Goal: Task Accomplishment & Management: Complete application form

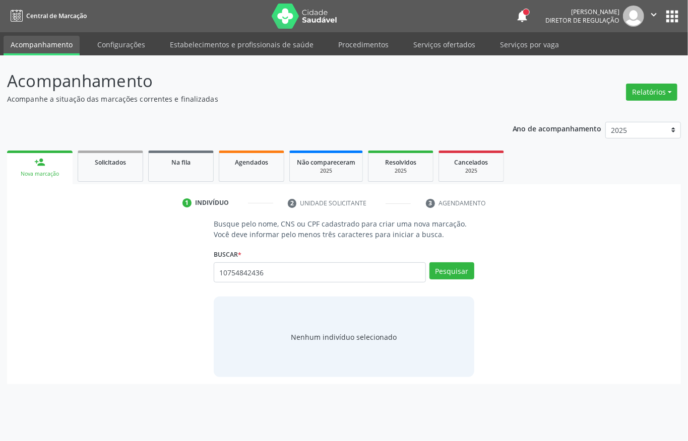
type input "10754842436"
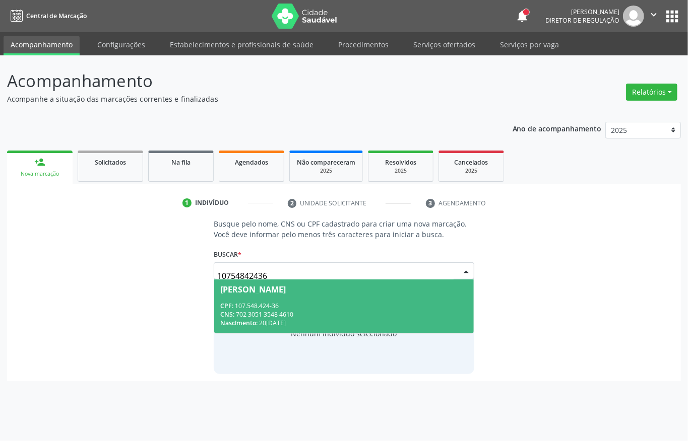
click at [284, 311] on div "CNS: 702 3051 3548 4610" at bounding box center [343, 314] width 247 height 9
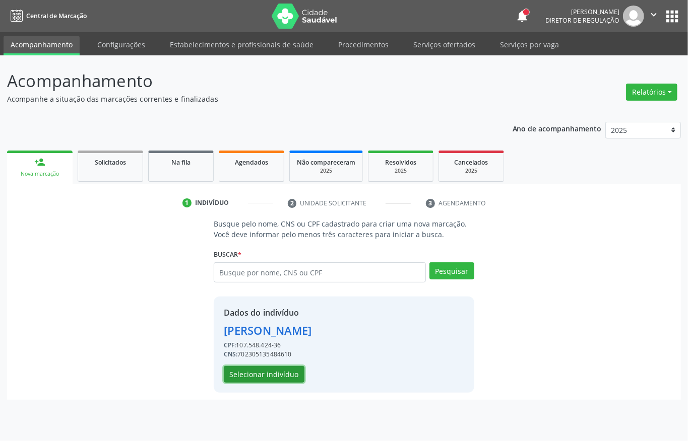
click at [275, 381] on button "Selecionar indivíduo" at bounding box center [264, 374] width 81 height 17
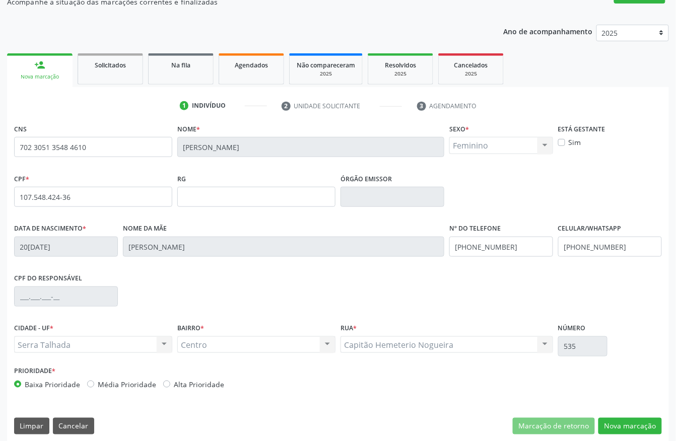
scroll to position [105, 0]
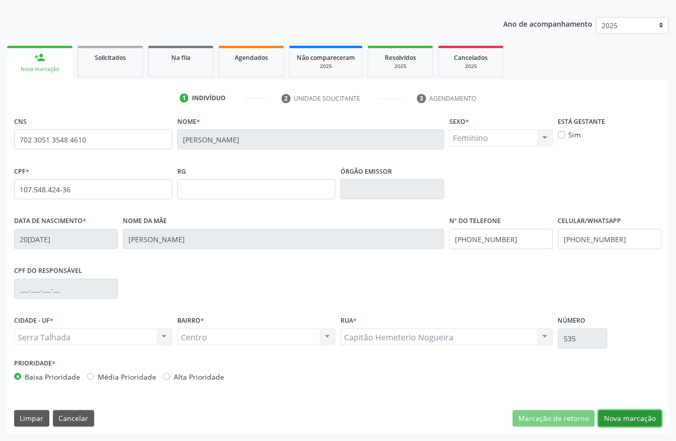
click at [641, 423] on button "Nova marcação" at bounding box center [629, 419] width 63 height 17
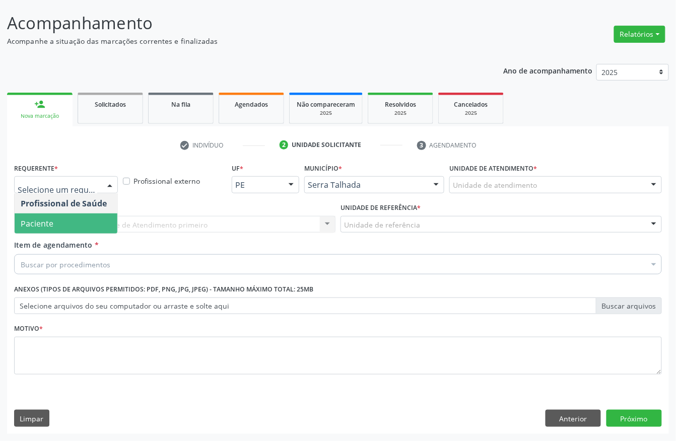
click at [53, 226] on span "Paciente" at bounding box center [66, 224] width 103 height 20
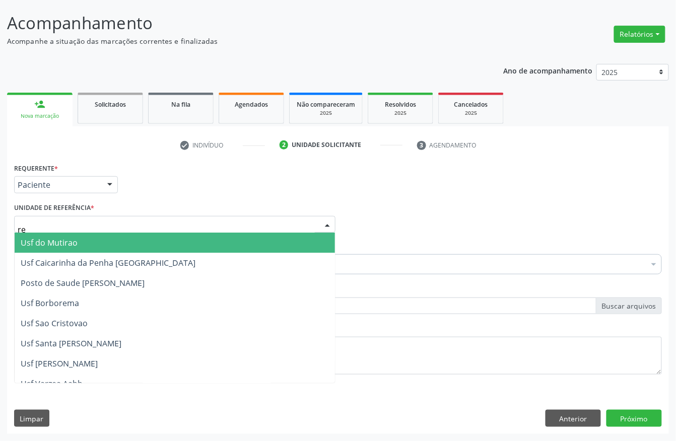
type input "rea"
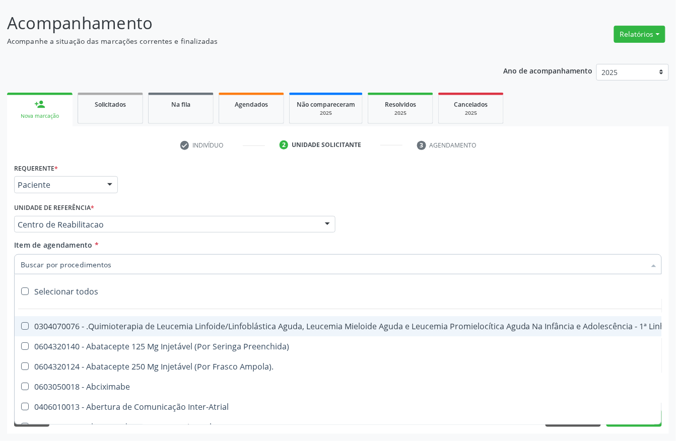
type input "c"
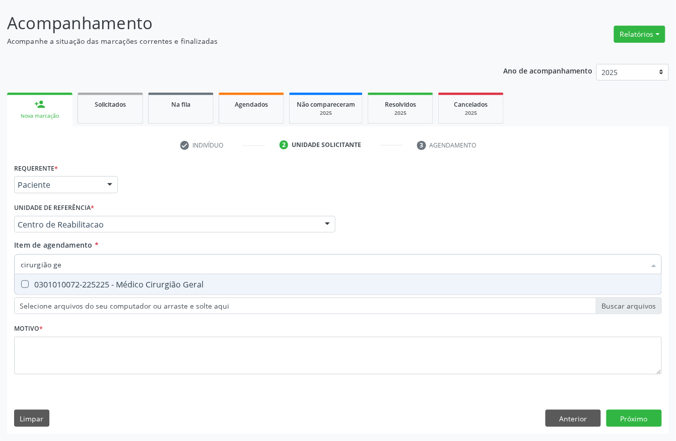
type input "cirurgião ger"
click at [65, 281] on div "0301010072-225225 - Médico Cirurgião Geral" at bounding box center [338, 285] width 635 height 8
checkbox Geral "true"
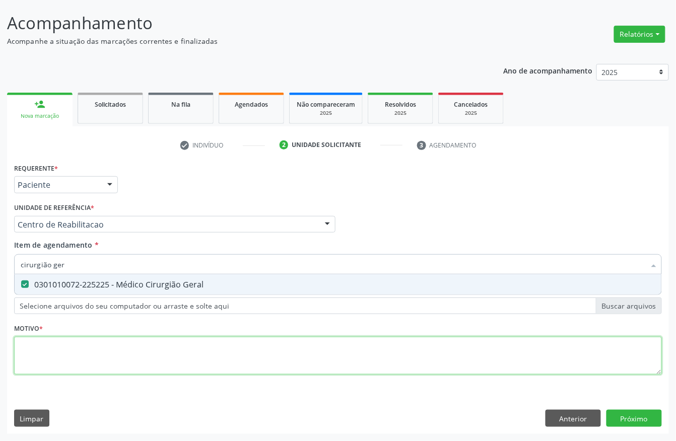
click at [52, 353] on div "Requerente * Paciente Profissional de Saúde Paciente Nenhum resultado encontrad…" at bounding box center [338, 275] width 648 height 228
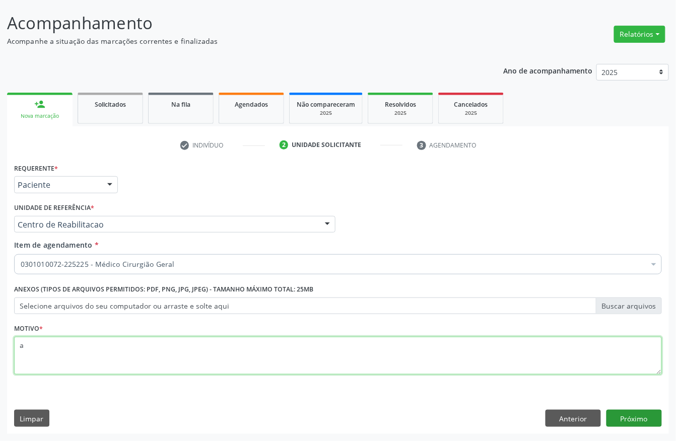
type textarea "a"
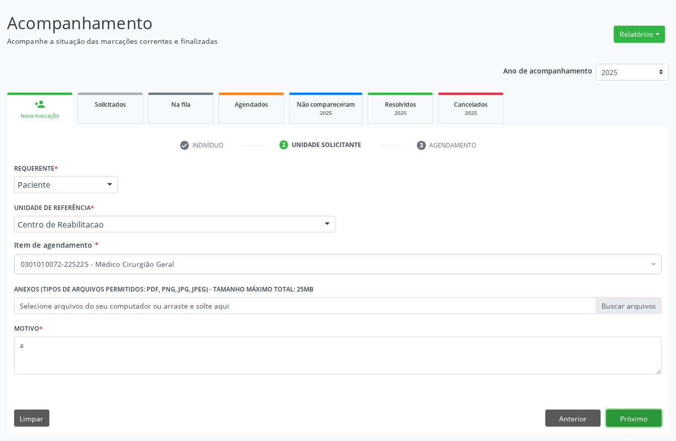
click at [643, 412] on button "Próximo" at bounding box center [633, 418] width 55 height 17
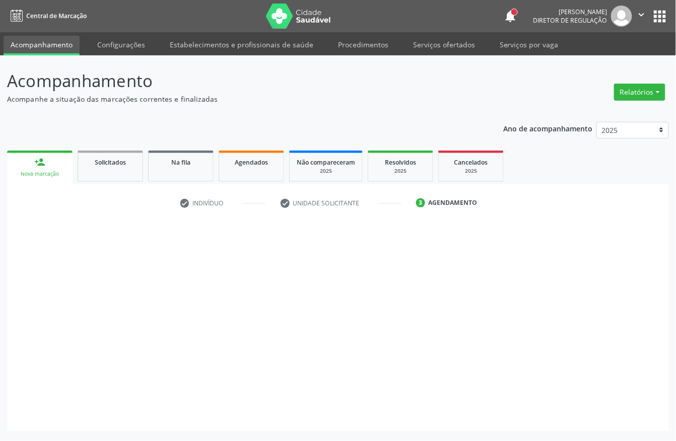
scroll to position [0, 0]
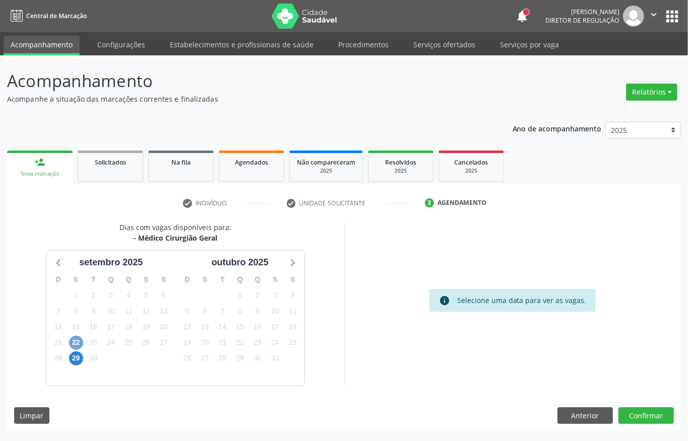
click at [79, 343] on span "22" at bounding box center [76, 343] width 14 height 14
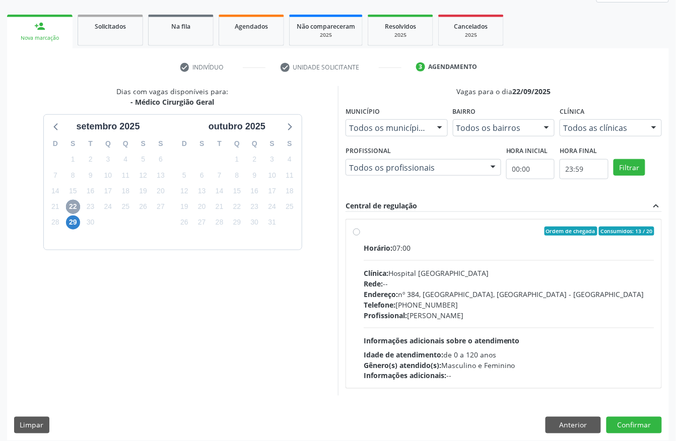
scroll to position [144, 0]
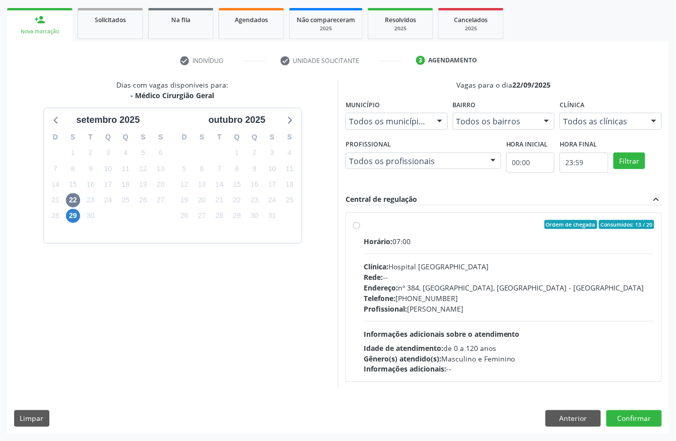
click at [485, 233] on label "Ordem de chegada Consumidos: 13 / 20 Horário: 07:00 Clínica: Hospital Sao Franc…" at bounding box center [509, 297] width 291 height 155
click at [360, 229] on input "Ordem de chegada Consumidos: 13 / 20 Horário: 07:00 Clínica: Hospital Sao Franc…" at bounding box center [356, 224] width 7 height 9
radio input "true"
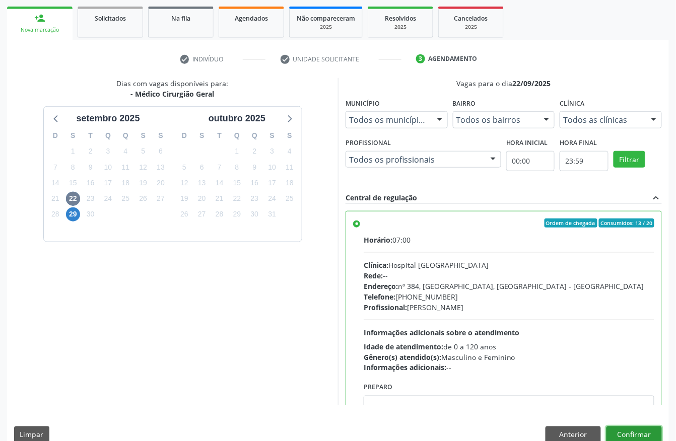
click at [655, 435] on button "Confirmar" at bounding box center [633, 435] width 55 height 17
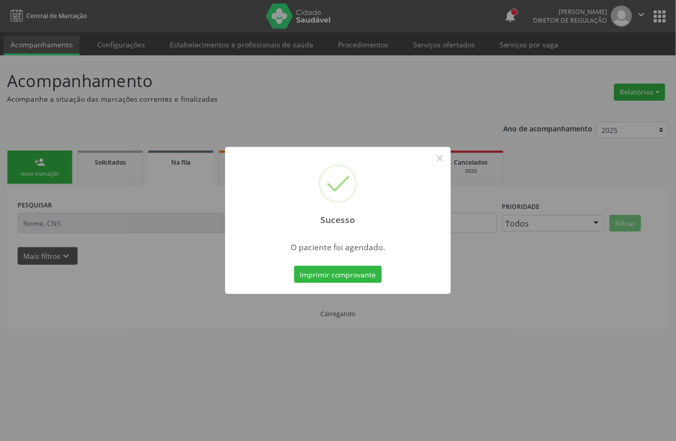
scroll to position [0, 0]
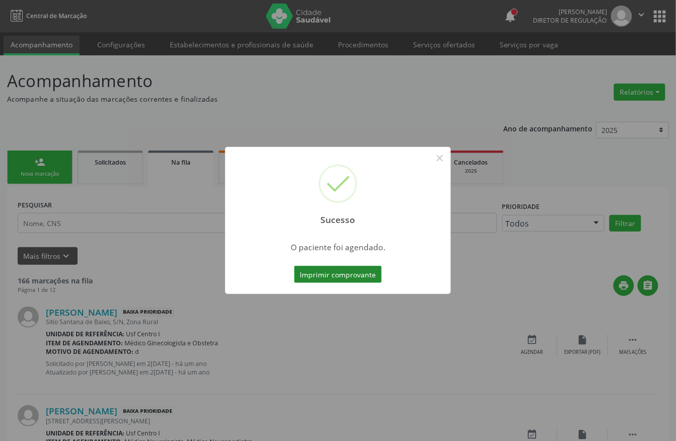
click at [367, 274] on button "Imprimir comprovante" at bounding box center [338, 274] width 88 height 17
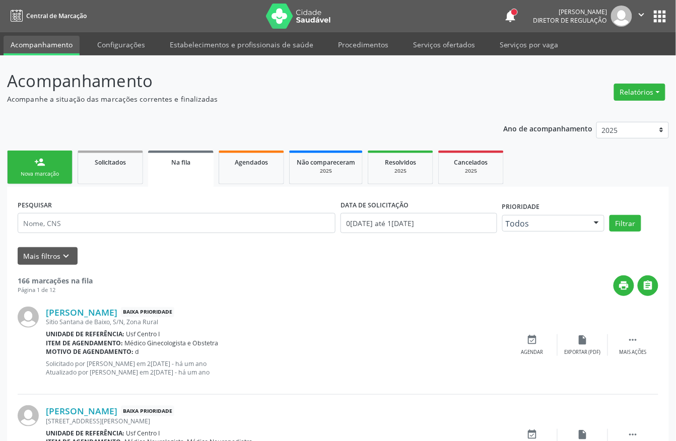
click at [63, 168] on link "person_add Nova marcação" at bounding box center [39, 168] width 65 height 34
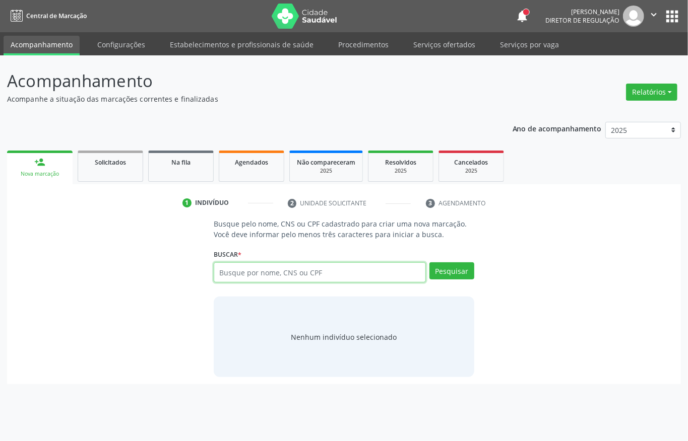
click at [296, 276] on input "text" at bounding box center [320, 272] width 212 height 20
type input "704304588407591"
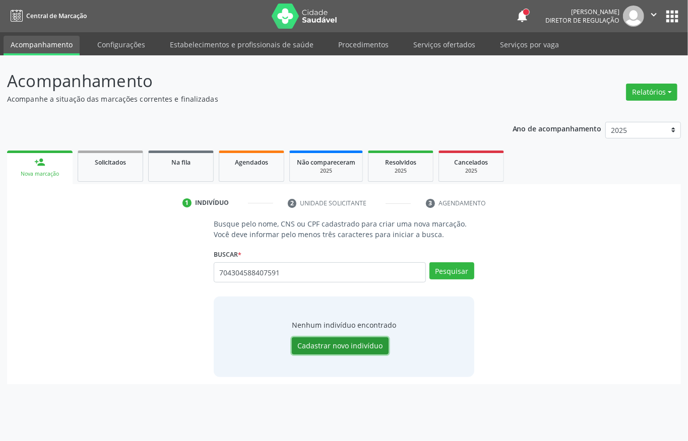
click at [335, 347] on button "Cadastrar novo indivíduo" at bounding box center [340, 345] width 97 height 17
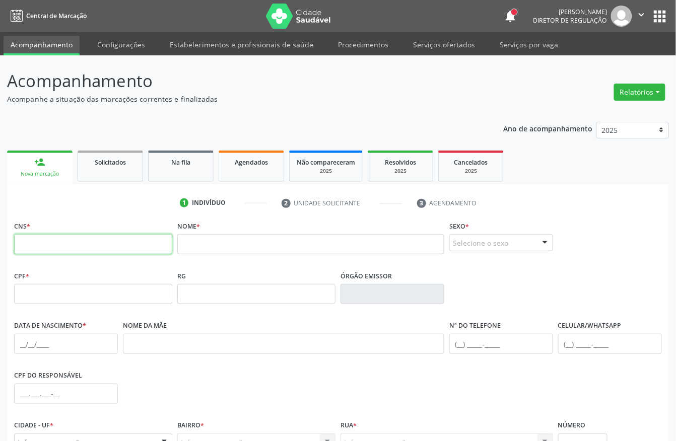
click at [144, 250] on input "text" at bounding box center [93, 244] width 158 height 20
type input "704 3045 8840 7591"
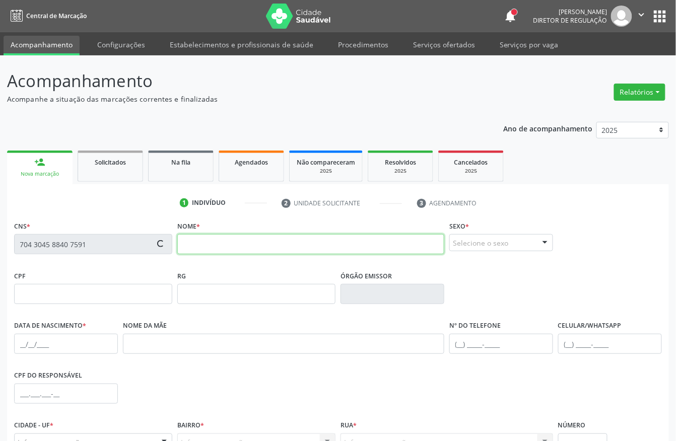
click at [257, 245] on input "text" at bounding box center [310, 244] width 267 height 20
type input "daniela ana da silva"
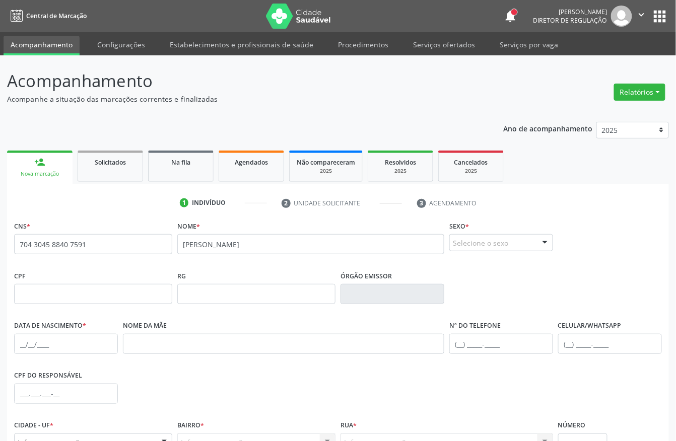
click at [499, 246] on div "Selecione o sexo" at bounding box center [501, 242] width 104 height 17
click at [492, 282] on span "Feminino" at bounding box center [501, 282] width 103 height 20
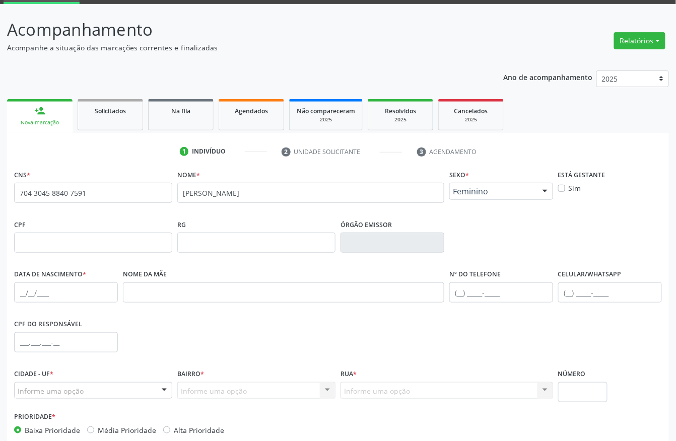
scroll to position [105, 0]
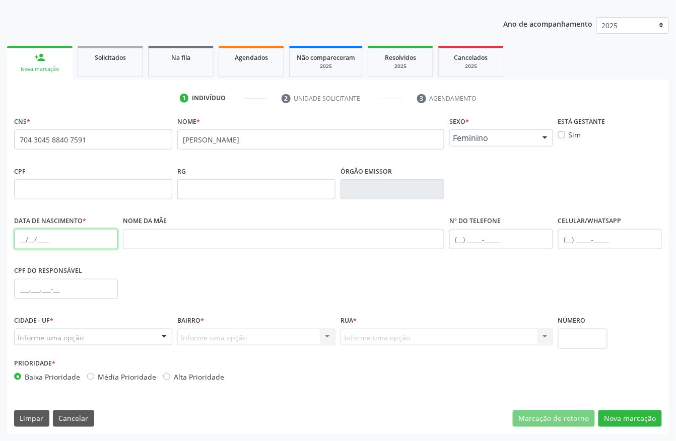
click at [48, 238] on input "text" at bounding box center [66, 239] width 104 height 20
type input "30/06/1989"
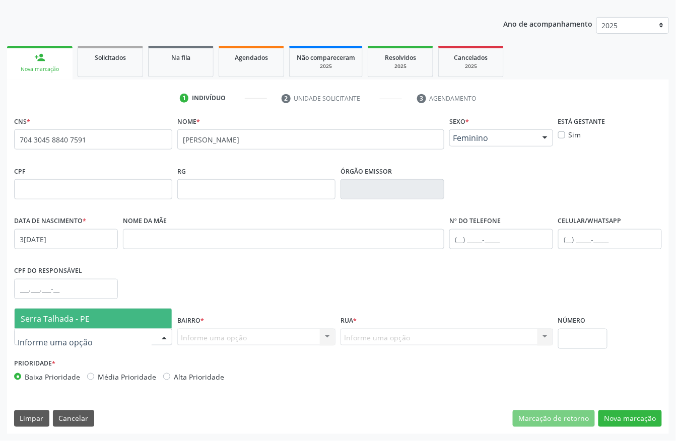
click at [83, 321] on span "Serra Talhada - PE" at bounding box center [55, 318] width 69 height 11
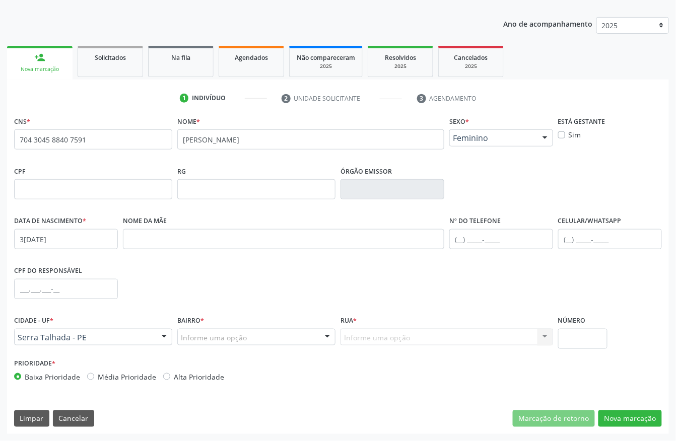
click at [209, 329] on div "Informe uma opção" at bounding box center [256, 337] width 158 height 17
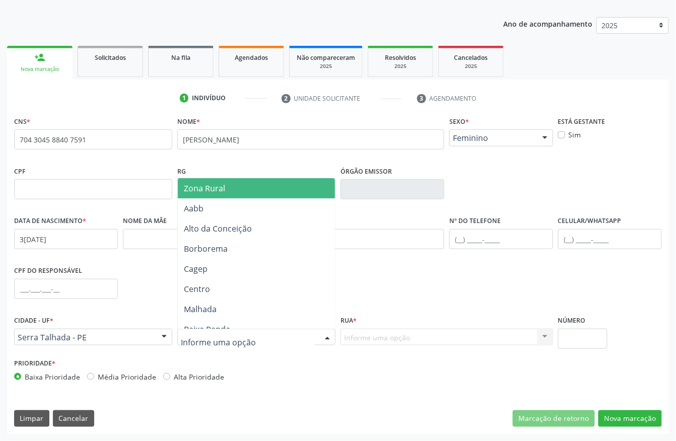
click at [229, 188] on span "Zona Rural" at bounding box center [259, 188] width 162 height 20
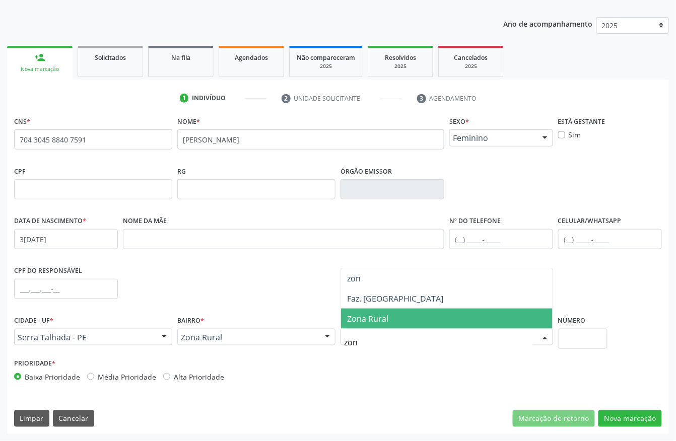
type input "zona"
click at [391, 317] on span "Zona Rural" at bounding box center [447, 319] width 212 height 20
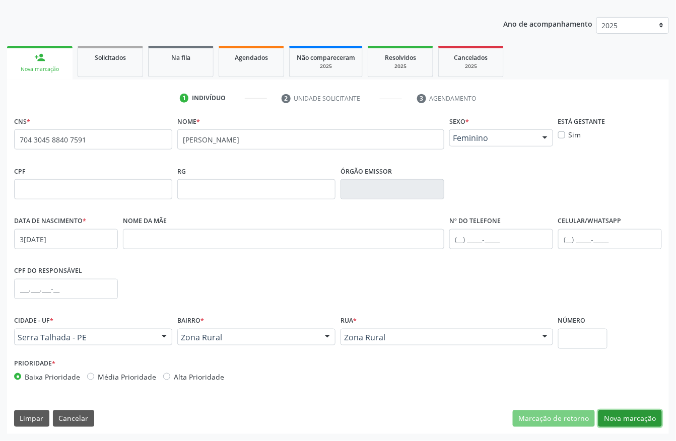
click at [629, 420] on button "Nova marcação" at bounding box center [629, 419] width 63 height 17
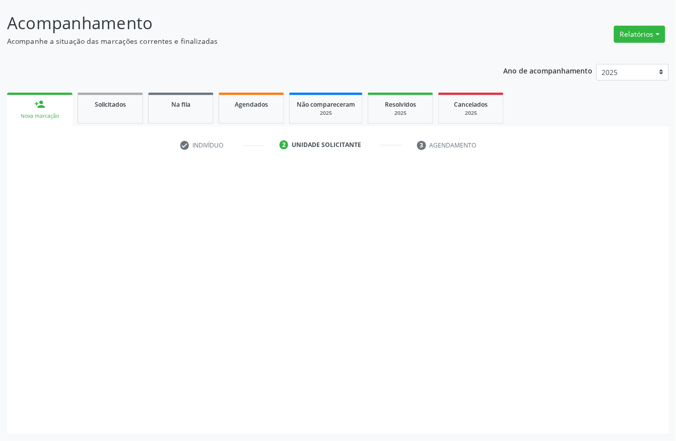
scroll to position [59, 0]
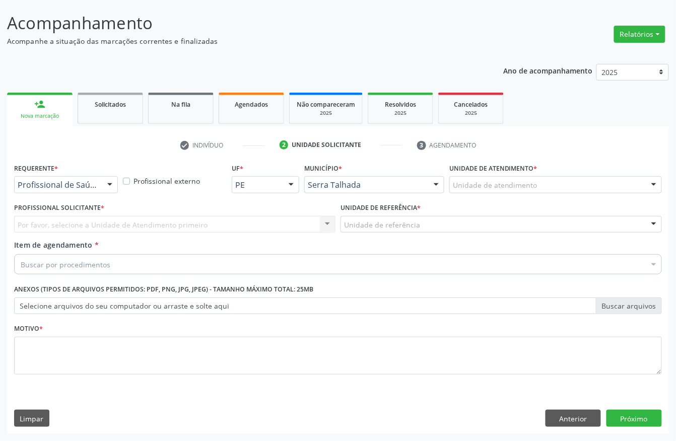
click at [93, 192] on div "Profissional de Saúde Profissional de Saúde Paciente Nenhum resultado encontrad…" at bounding box center [66, 184] width 104 height 17
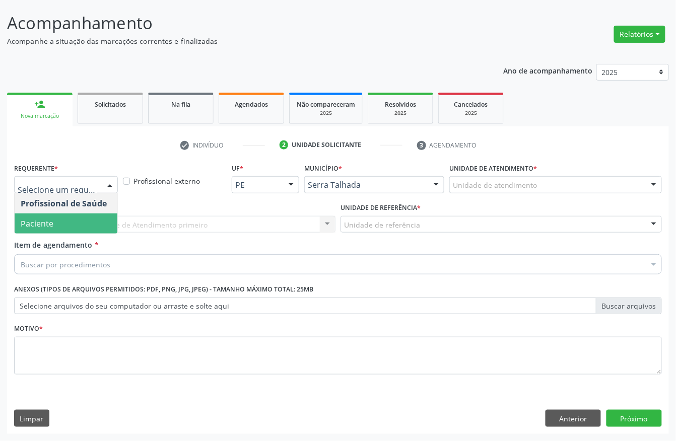
click at [44, 226] on span "Paciente" at bounding box center [37, 223] width 33 height 11
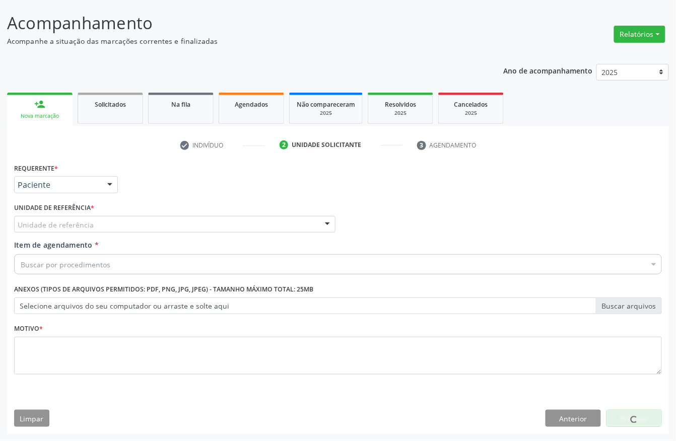
click at [40, 216] on div "Unidade de referência" at bounding box center [174, 224] width 321 height 17
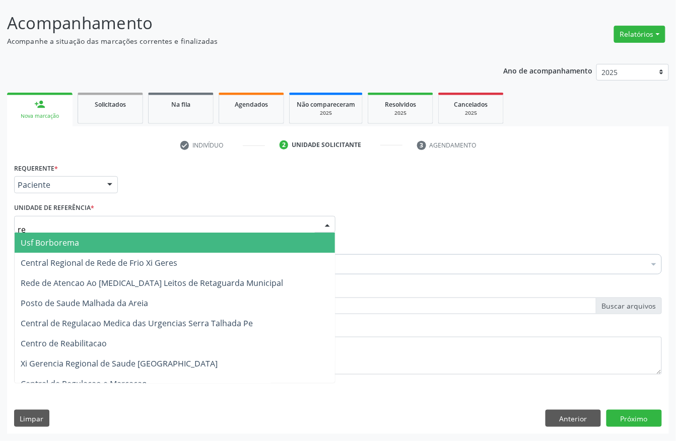
type input "rea"
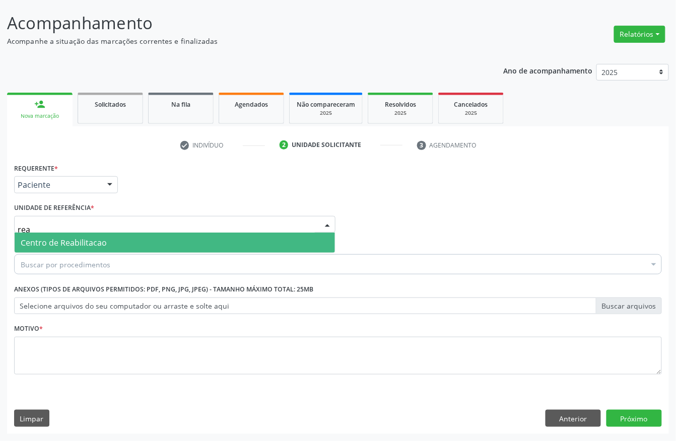
click at [48, 245] on span "Centro de Reabilitacao" at bounding box center [64, 242] width 86 height 11
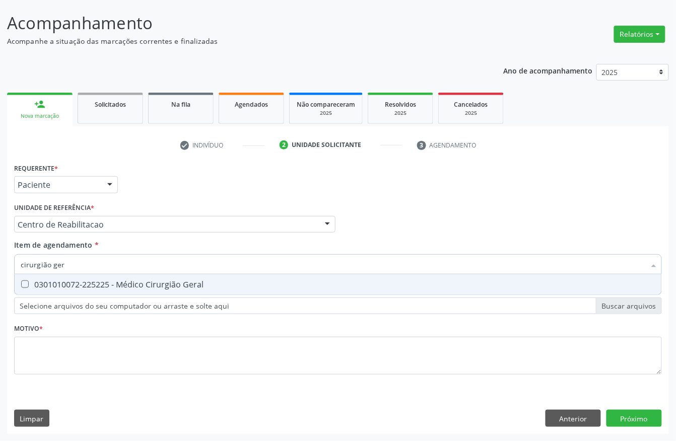
type input "cirurgião gera"
click at [40, 288] on div "0301010072-225225 - Médico Cirurgião Geral" at bounding box center [338, 285] width 635 height 8
checkbox Geral "true"
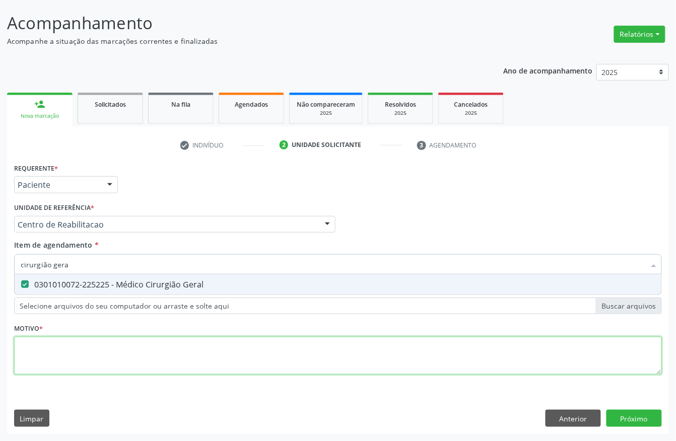
click at [29, 351] on div "Requerente * Paciente Profissional de Saúde Paciente Nenhum resultado encontrad…" at bounding box center [338, 275] width 648 height 228
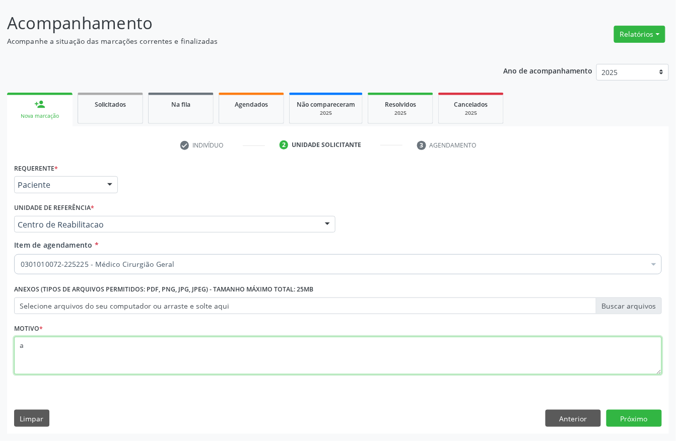
type textarea "a"
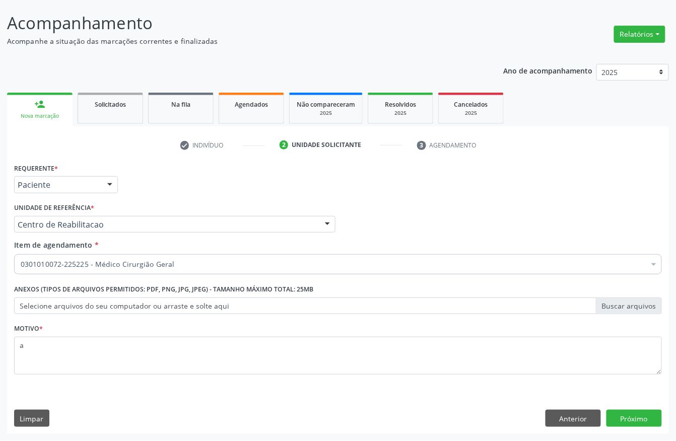
click at [633, 406] on div "Requerente * Paciente Profissional de Saúde Paciente Nenhum resultado encontrad…" at bounding box center [338, 298] width 662 height 274
click at [633, 414] on button "Próximo" at bounding box center [633, 418] width 55 height 17
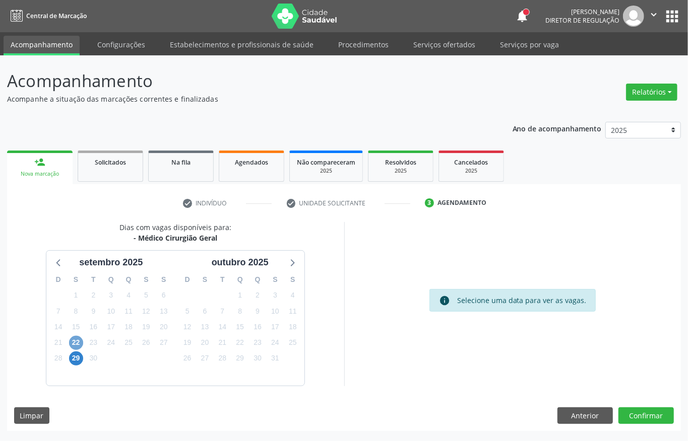
click at [79, 348] on span "22" at bounding box center [76, 343] width 14 height 14
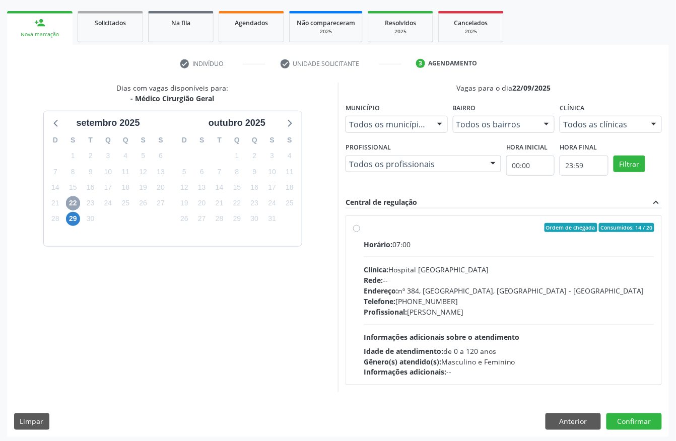
scroll to position [144, 0]
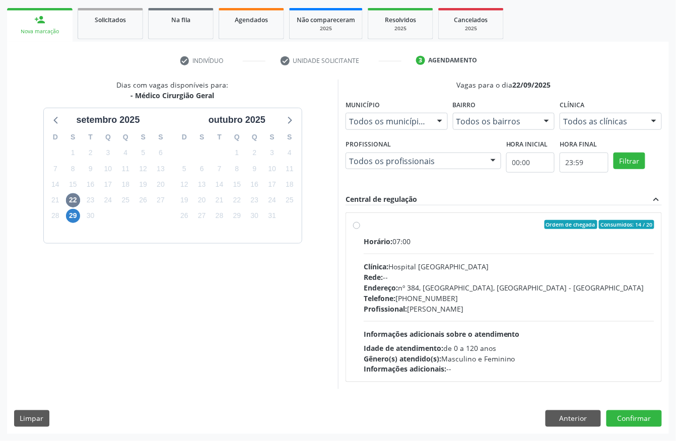
click at [433, 249] on div "Horário: 07:00 Clínica: Hospital Sao Francisco Rede: -- Endereço: nº 384, Varze…" at bounding box center [509, 305] width 291 height 139
click at [360, 229] on input "Ordem de chegada Consumidos: 14 / 20 Horário: 07:00 Clínica: Hospital Sao Franc…" at bounding box center [356, 224] width 7 height 9
radio input "true"
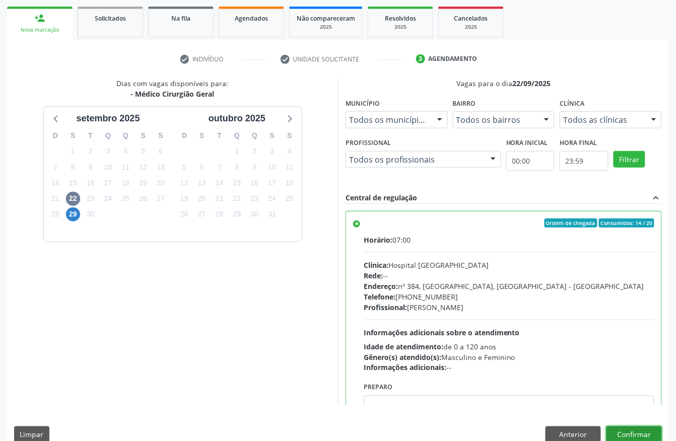
click at [627, 428] on button "Confirmar" at bounding box center [633, 435] width 55 height 17
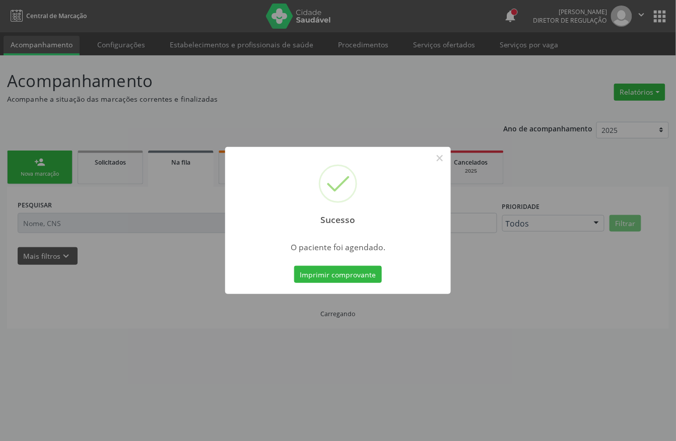
scroll to position [0, 0]
click at [347, 275] on button "Imprimir comprovante" at bounding box center [338, 274] width 88 height 17
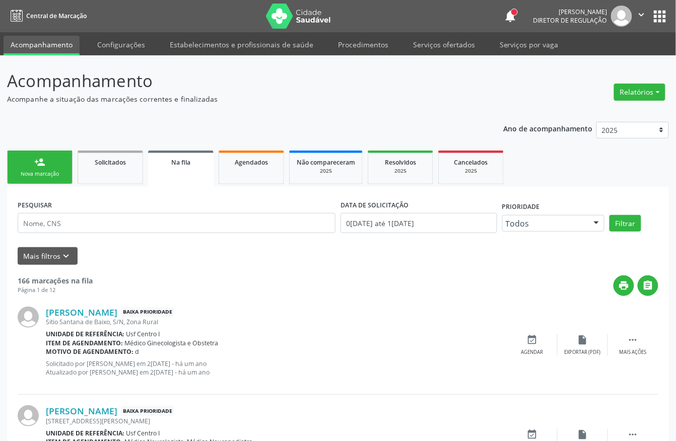
click at [19, 170] on div "Nova marcação" at bounding box center [40, 174] width 50 height 8
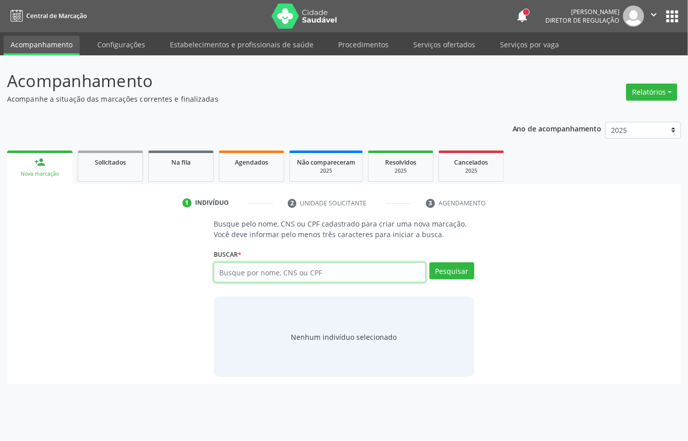
click at [259, 269] on input "text" at bounding box center [320, 272] width 212 height 20
type input "160281544910000"
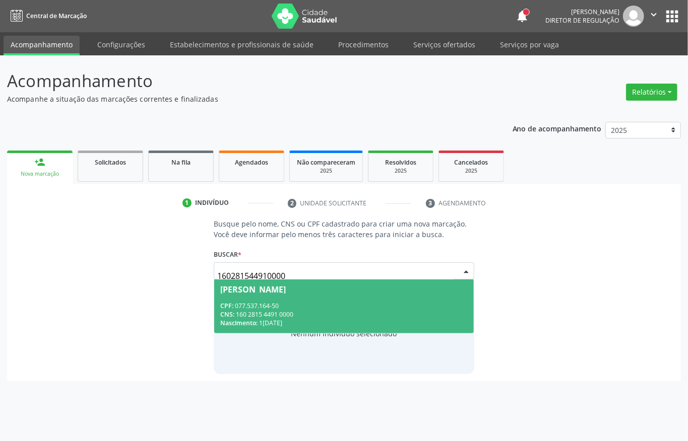
click at [293, 300] on span "Adriana Maria de Souza CPF: 077.537.164-50 CNS: 160 2815 4491 0000 Nascimento: …" at bounding box center [343, 307] width 259 height 54
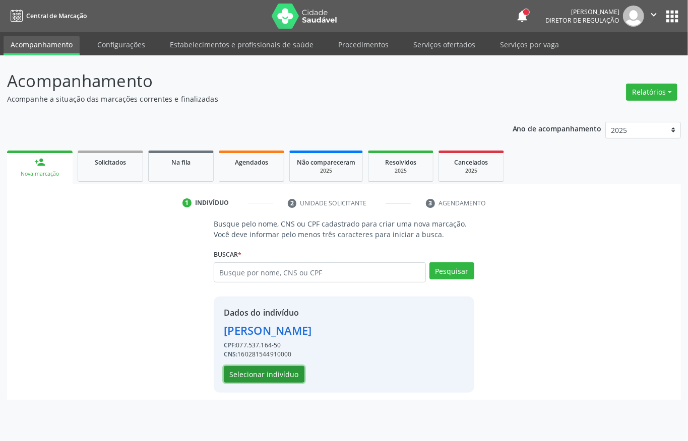
click at [258, 375] on button "Selecionar indivíduo" at bounding box center [264, 374] width 81 height 17
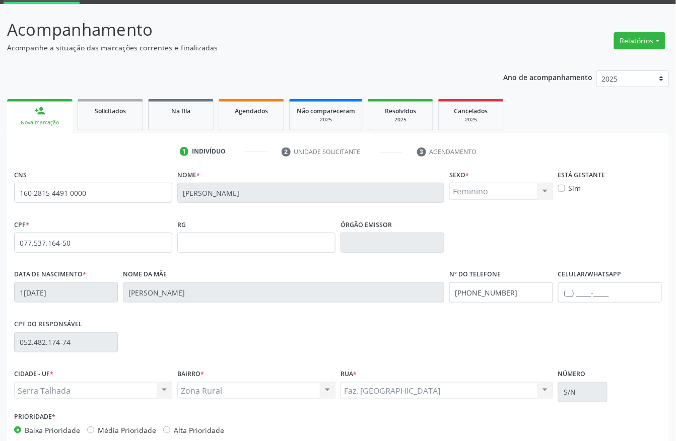
scroll to position [105, 0]
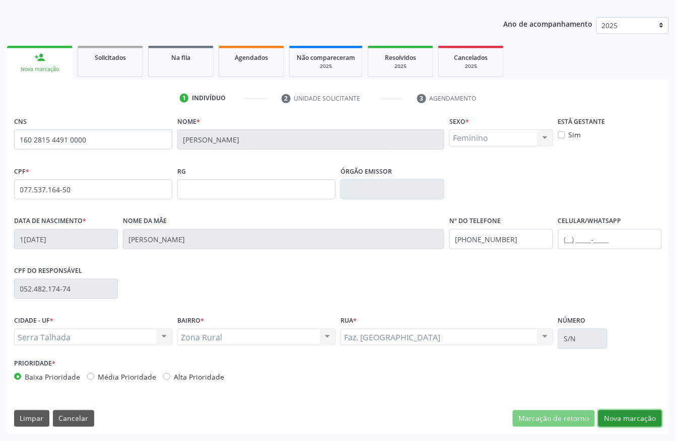
click at [652, 426] on button "Nova marcação" at bounding box center [629, 419] width 63 height 17
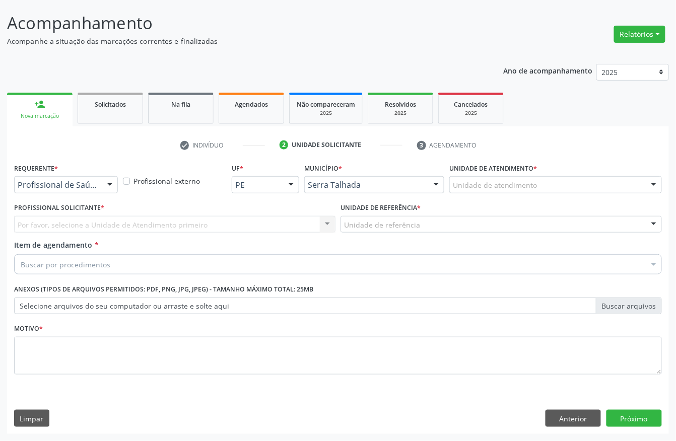
scroll to position [59, 0]
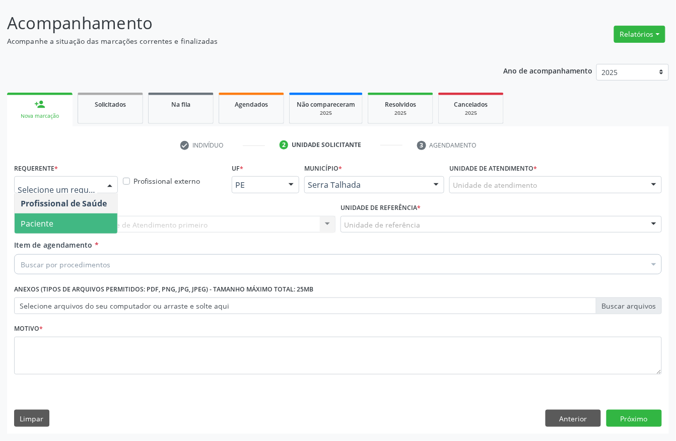
click at [65, 220] on span "Paciente" at bounding box center [66, 224] width 103 height 20
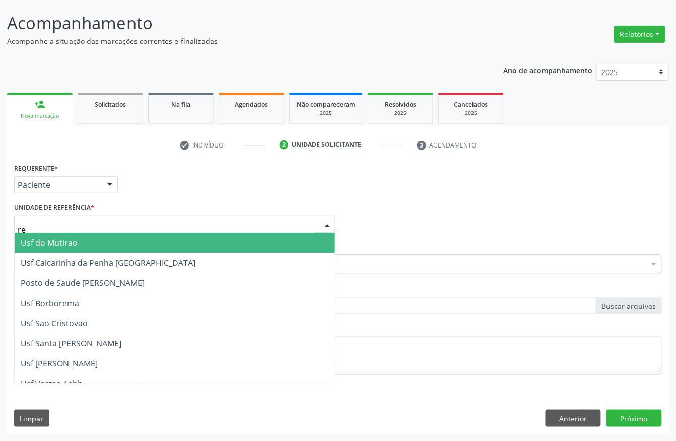
type input "rea"
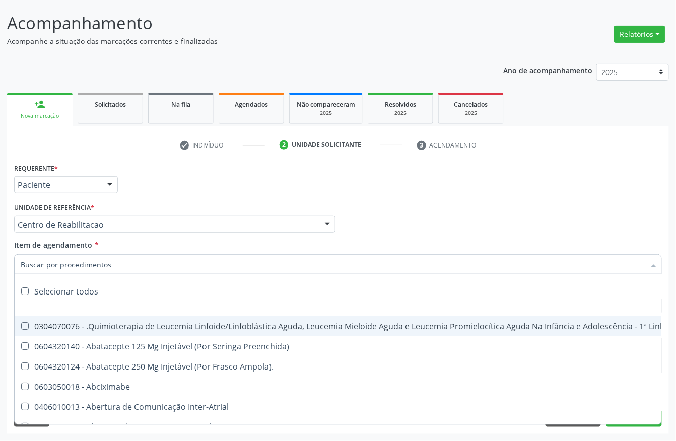
type input "r"
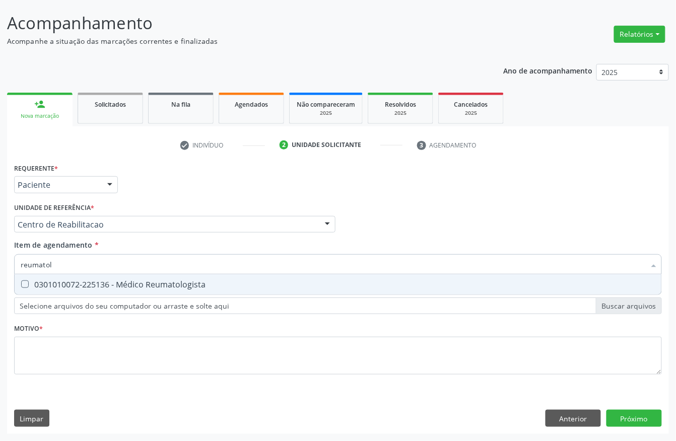
type input "reumatolo"
click at [145, 291] on span "0301010072-225136 - Médico Reumatologista" at bounding box center [338, 285] width 647 height 20
checkbox Reumatologista "true"
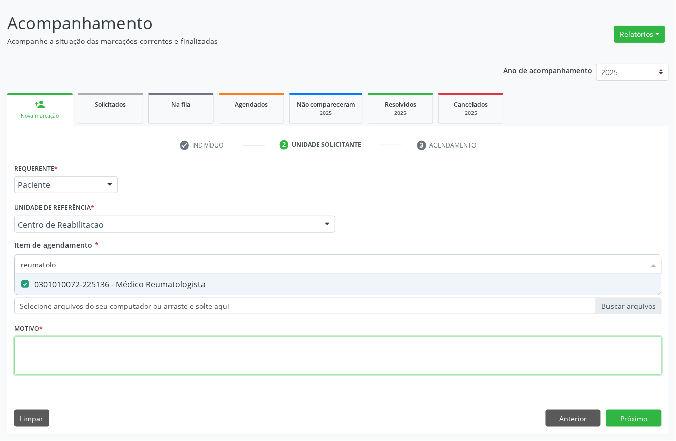
click at [91, 349] on div "Requerente * Paciente Profissional de Saúde Paciente Nenhum resultado encontrad…" at bounding box center [338, 275] width 648 height 228
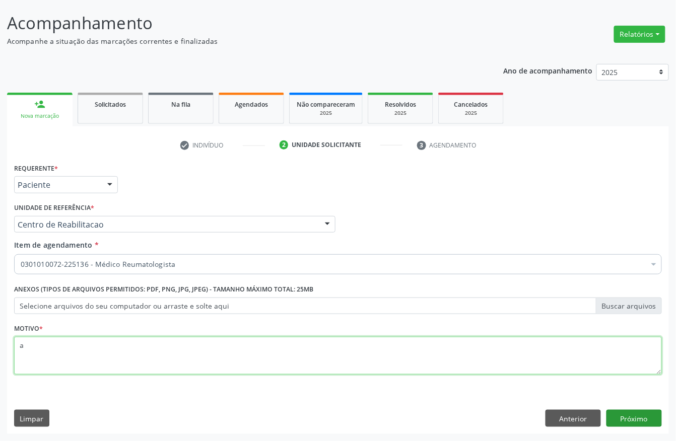
type textarea "a"
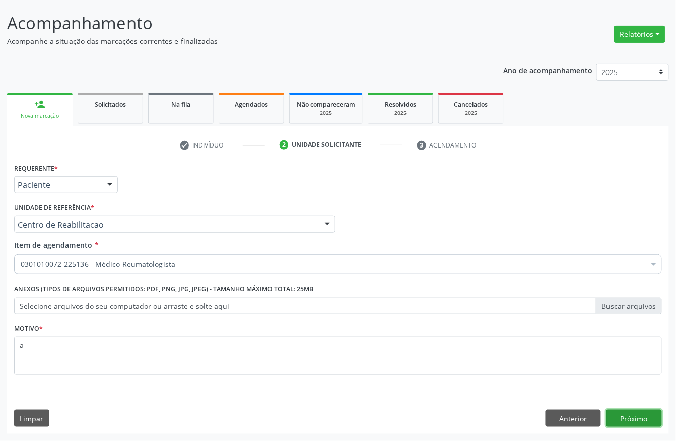
click at [633, 413] on button "Próximo" at bounding box center [633, 418] width 55 height 17
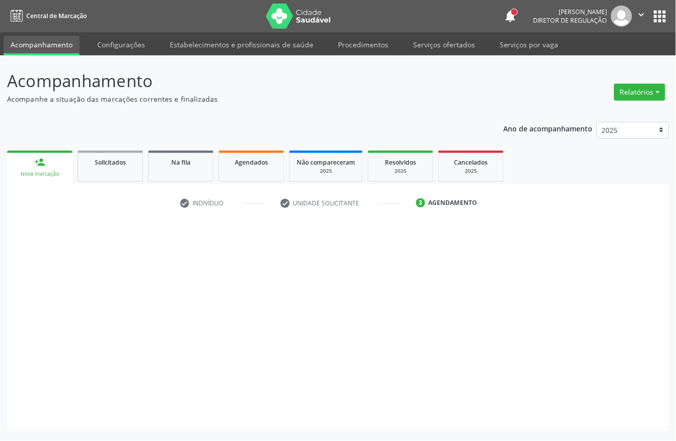
scroll to position [0, 0]
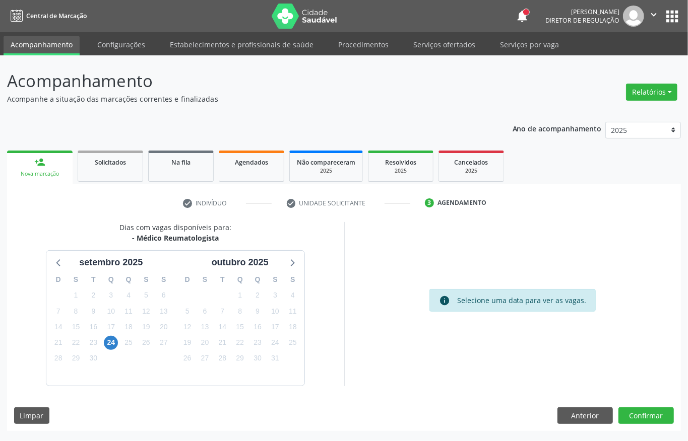
click at [113, 334] on div "17" at bounding box center [111, 327] width 14 height 16
click at [111, 341] on span "24" at bounding box center [111, 343] width 14 height 14
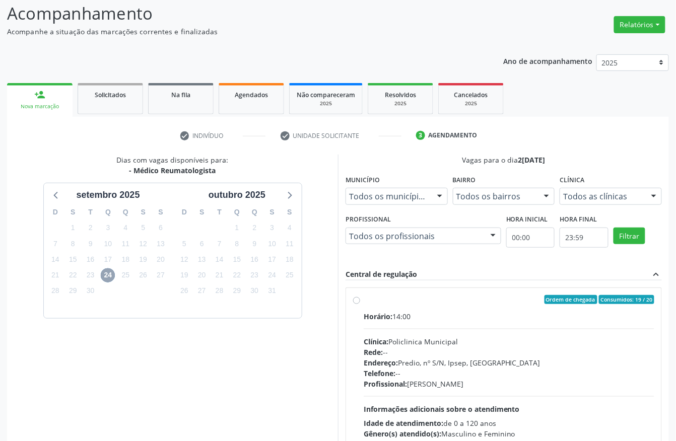
scroll to position [144, 0]
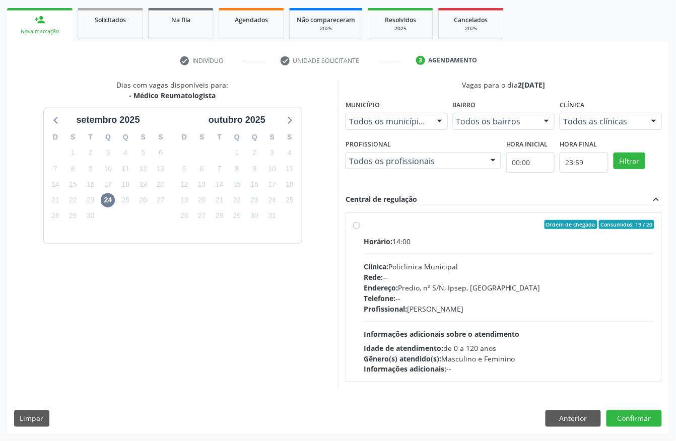
click at [476, 238] on div "Horário: 14:00" at bounding box center [509, 241] width 291 height 11
click at [360, 229] on input "Ordem de chegada Consumidos: 19 / 20 Horário: 14:00 Clínica: Policlinica Munici…" at bounding box center [356, 224] width 7 height 9
radio input "true"
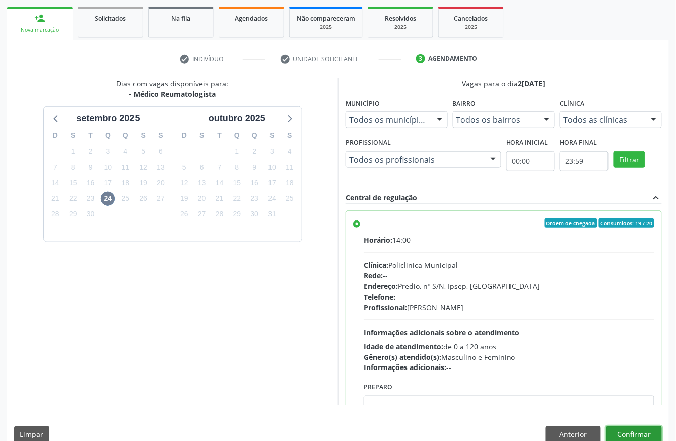
click at [626, 434] on button "Confirmar" at bounding box center [633, 435] width 55 height 17
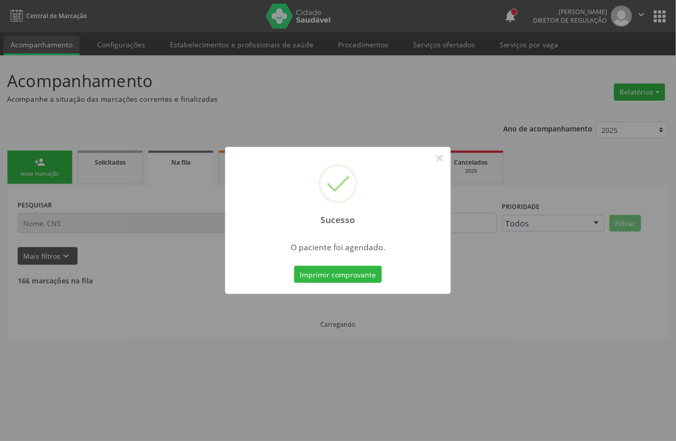
scroll to position [0, 0]
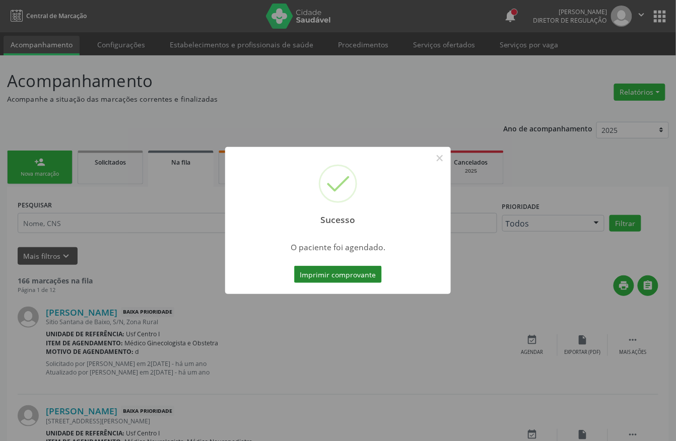
click at [356, 272] on button "Imprimir comprovante" at bounding box center [338, 274] width 88 height 17
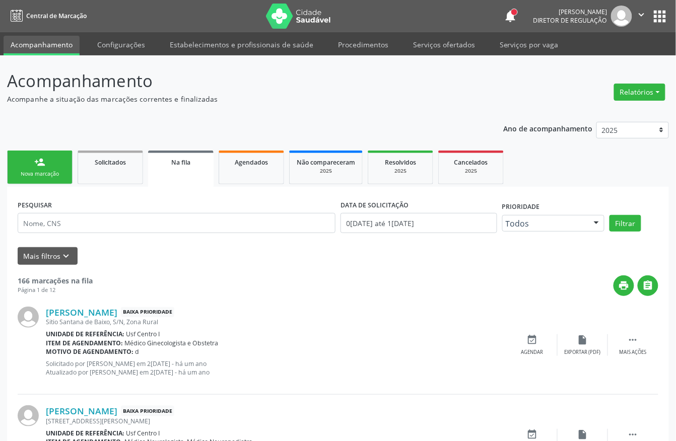
click at [38, 166] on div "person_add" at bounding box center [39, 162] width 11 height 11
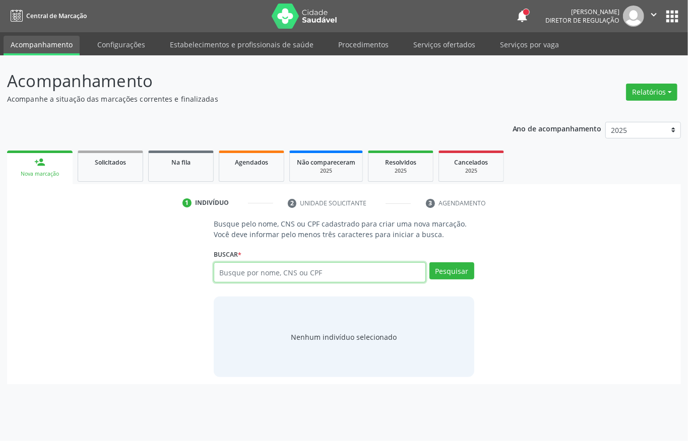
click at [261, 272] on input "text" at bounding box center [320, 272] width 212 height 20
type input "rubia la"
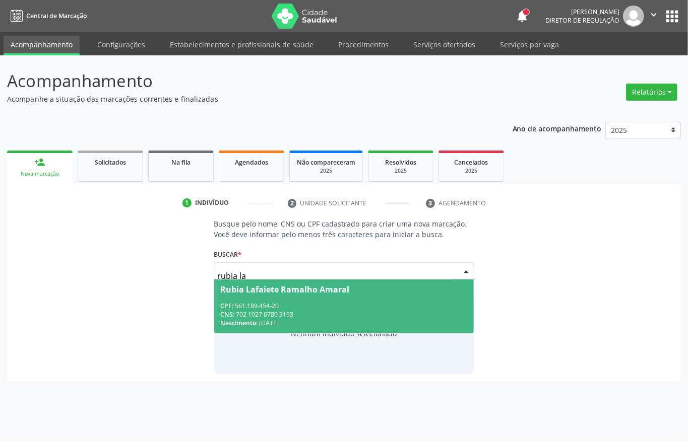
click at [289, 301] on span "Rubia Lafaiete Ramalho Amaral CPF: 561.189.454-20 CNS: 702 1027 6780 3193 Nasci…" at bounding box center [343, 307] width 259 height 54
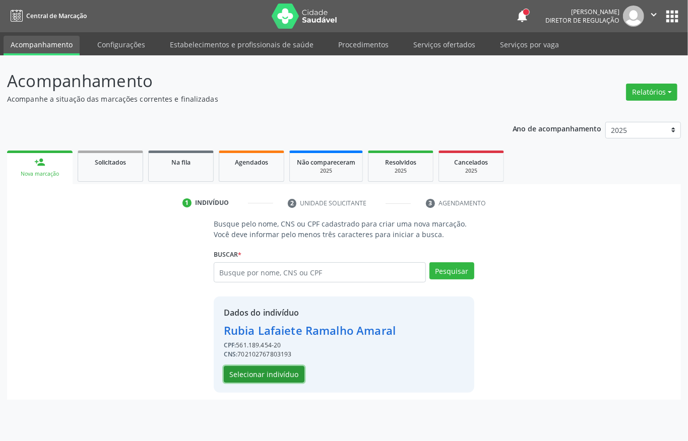
click at [238, 381] on button "Selecionar indivíduo" at bounding box center [264, 374] width 81 height 17
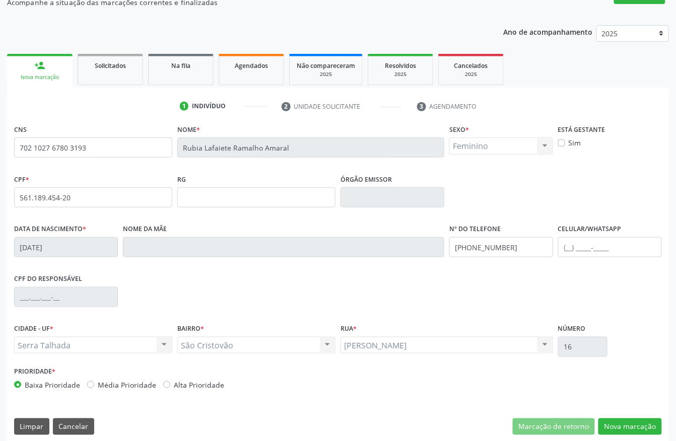
scroll to position [105, 0]
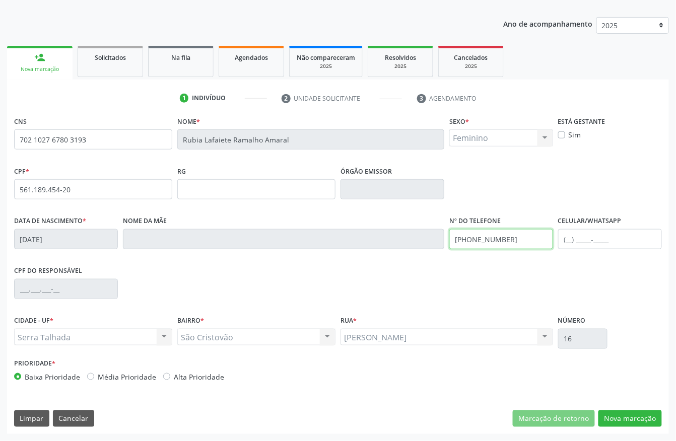
click at [493, 241] on input "(87) 99962-8102" at bounding box center [501, 239] width 104 height 20
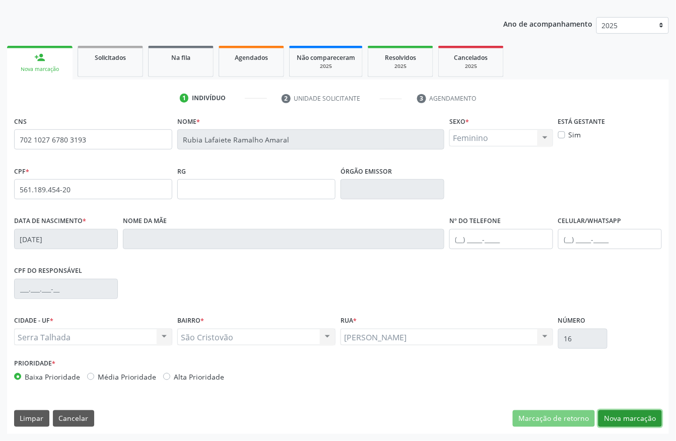
click at [626, 426] on button "Nova marcação" at bounding box center [629, 419] width 63 height 17
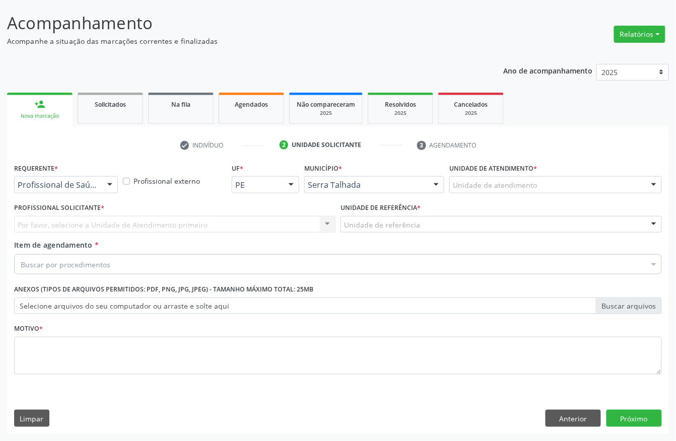
scroll to position [59, 0]
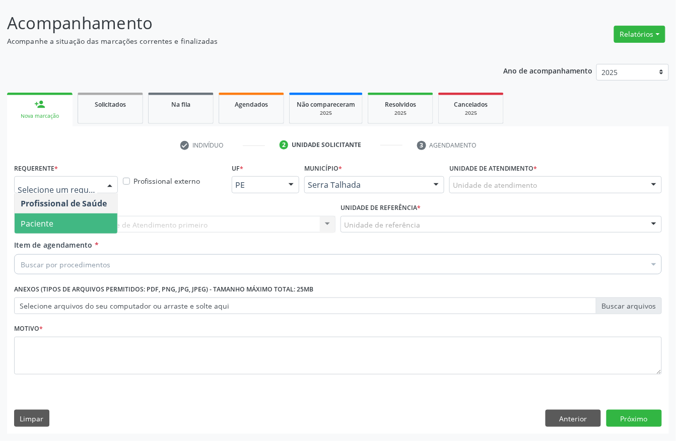
click at [59, 214] on span "Paciente" at bounding box center [66, 224] width 103 height 20
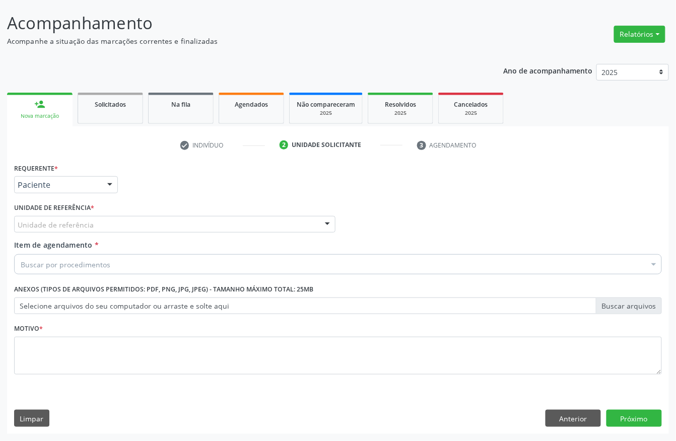
click at [59, 214] on label "Unidade de referência *" at bounding box center [54, 208] width 80 height 16
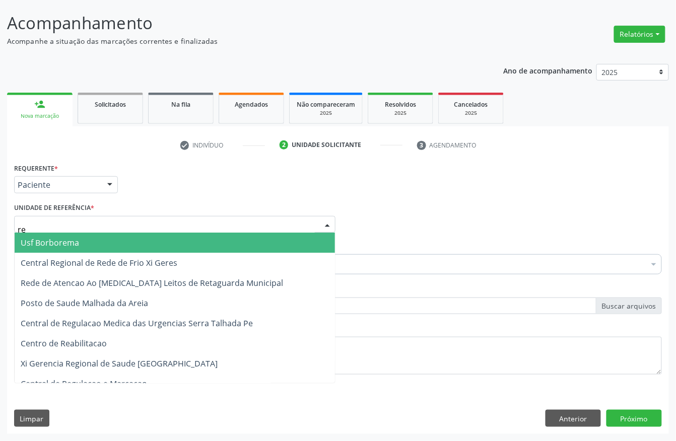
type input "rea"
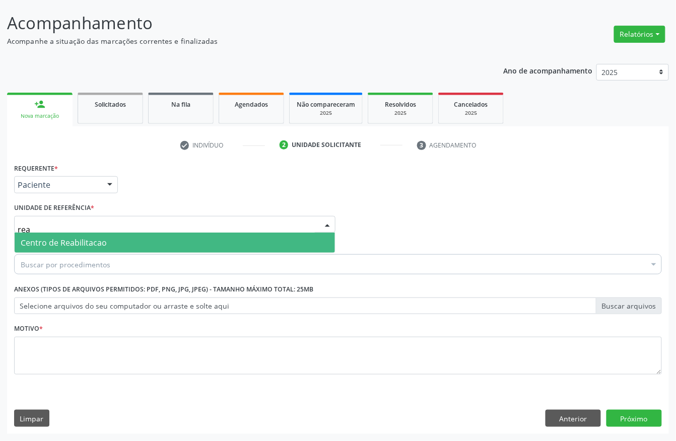
click at [63, 244] on span "Centro de Reabilitacao" at bounding box center [64, 242] width 86 height 11
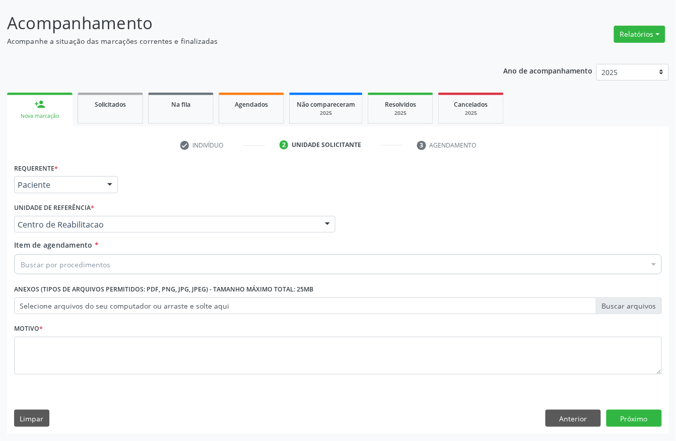
click at [58, 254] on div "Buscar por procedimentos" at bounding box center [338, 264] width 648 height 20
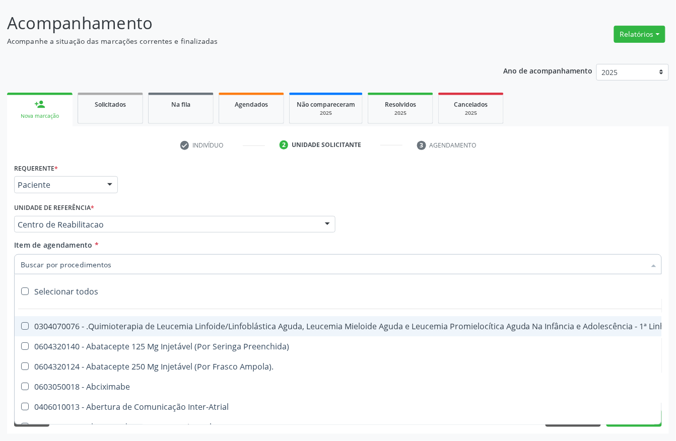
click at [58, 260] on input "Item de agendamento *" at bounding box center [333, 264] width 625 height 20
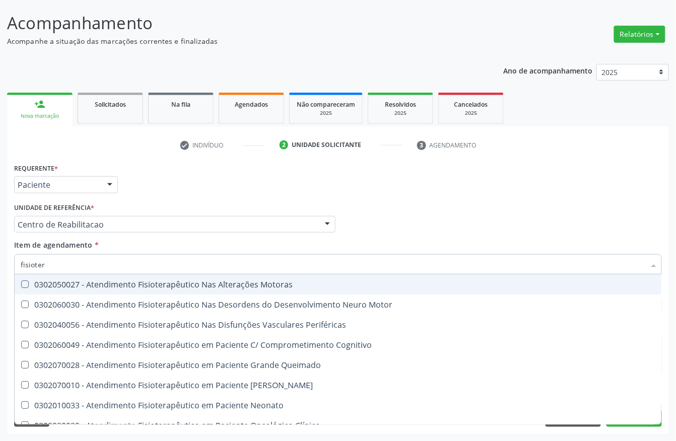
type input "fisiotera"
click at [77, 289] on div "0302050027 - Atendimento Fisioterapêutico Nas Alterações Motoras" at bounding box center [338, 285] width 635 height 8
checkbox Motoras "true"
click at [186, 183] on div "Requerente * Paciente Profissional de Saúde Paciente Nenhum resultado encontrad…" at bounding box center [338, 180] width 653 height 39
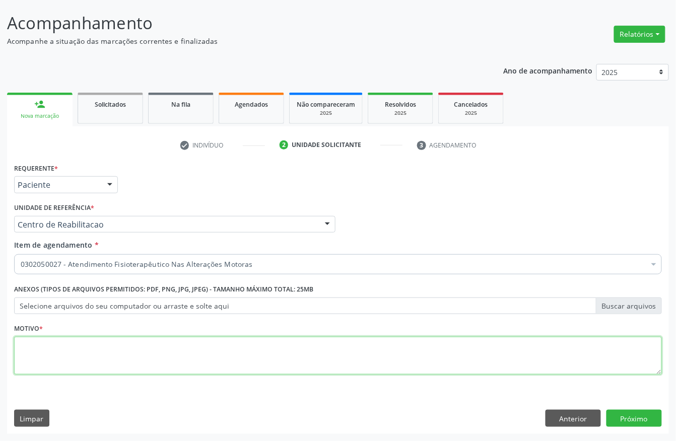
click at [41, 347] on textarea at bounding box center [338, 356] width 648 height 38
type textarea "a"
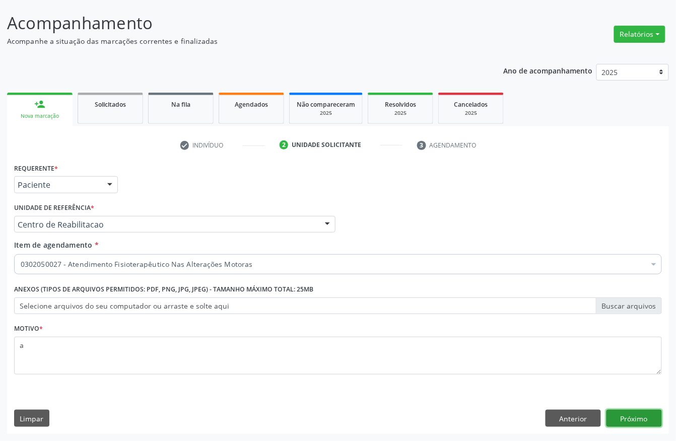
click at [635, 414] on button "Próximo" at bounding box center [633, 418] width 55 height 17
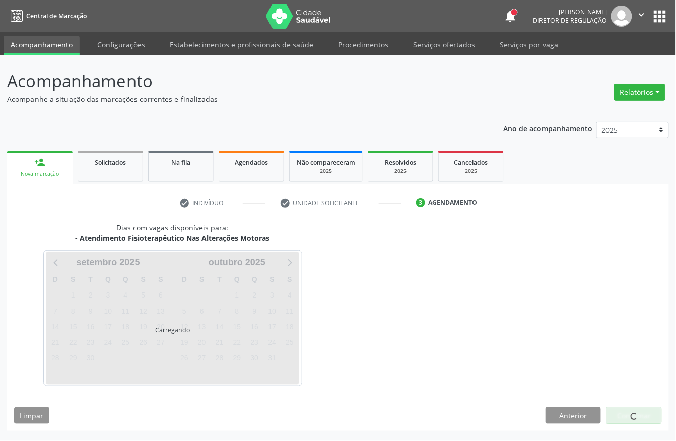
scroll to position [0, 0]
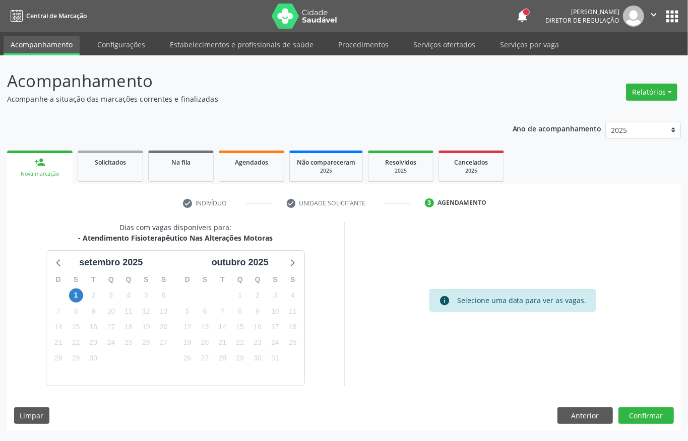
click at [69, 291] on div "1" at bounding box center [76, 296] width 14 height 16
click at [73, 295] on span "1" at bounding box center [76, 296] width 14 height 14
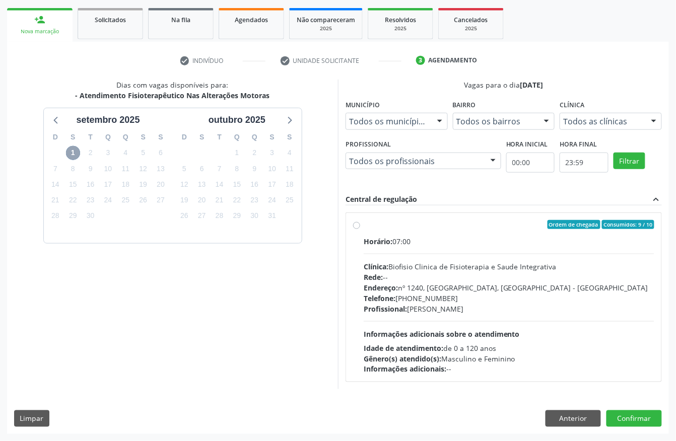
scroll to position [144, 0]
click at [547, 415] on button "Anterior" at bounding box center [573, 419] width 55 height 17
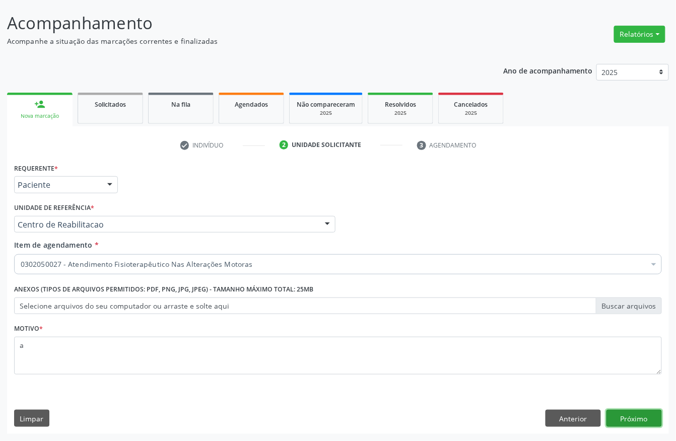
click at [620, 421] on button "Próximo" at bounding box center [633, 418] width 55 height 17
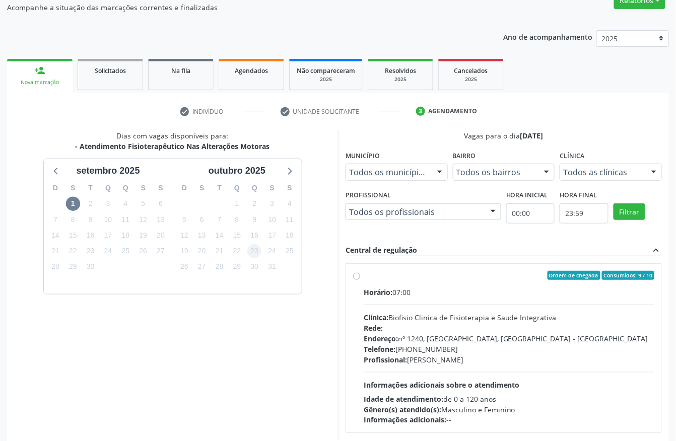
scroll to position [10, 0]
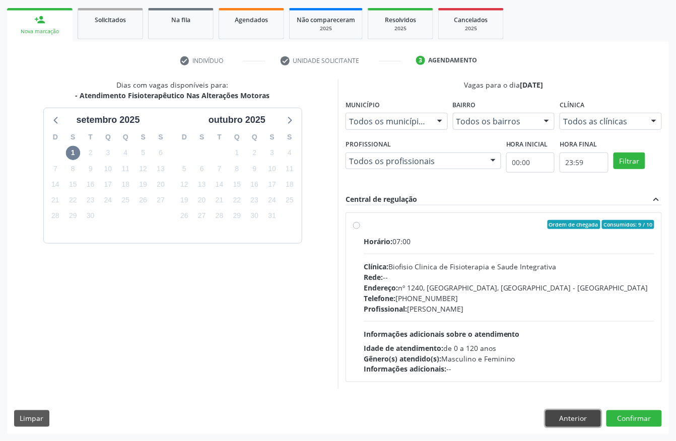
click at [595, 418] on button "Anterior" at bounding box center [573, 419] width 55 height 17
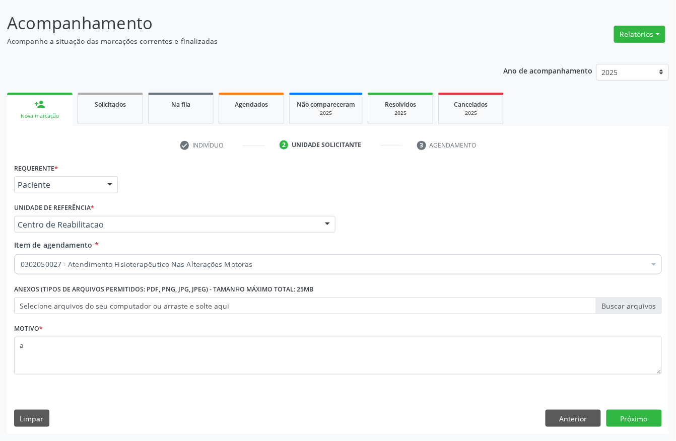
scroll to position [59, 0]
click at [628, 420] on button "Próximo" at bounding box center [633, 418] width 55 height 17
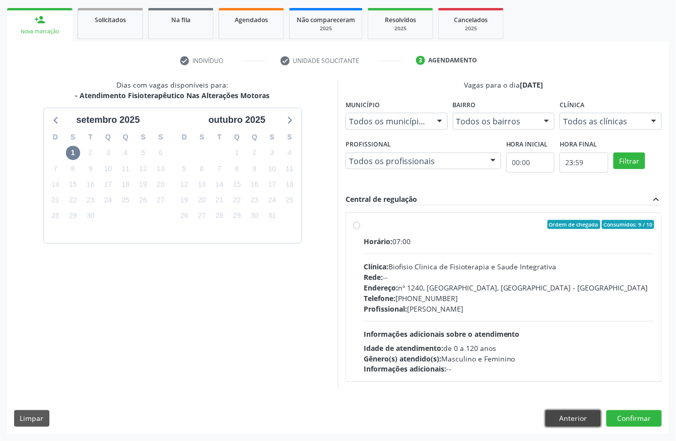
click at [561, 413] on button "Anterior" at bounding box center [573, 419] width 55 height 17
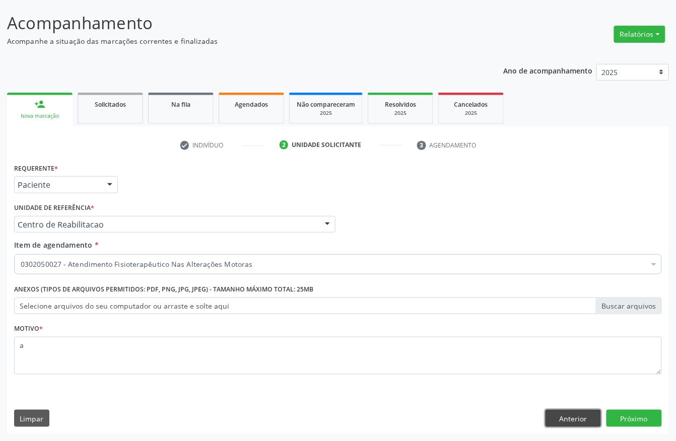
click at [579, 415] on button "Anterior" at bounding box center [573, 418] width 55 height 17
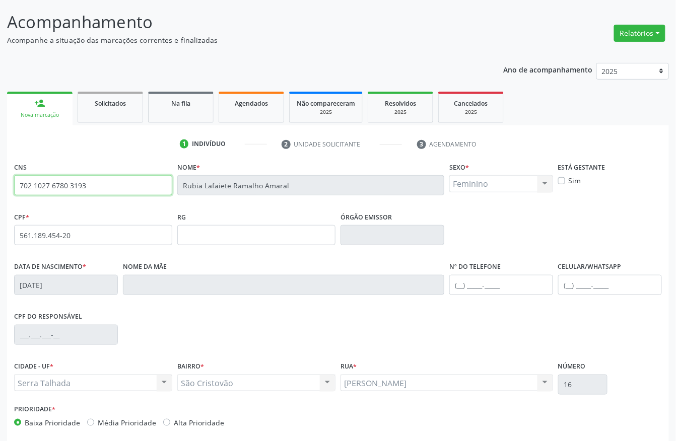
click at [64, 184] on input "702 1027 6780 3193" at bounding box center [93, 185] width 158 height 20
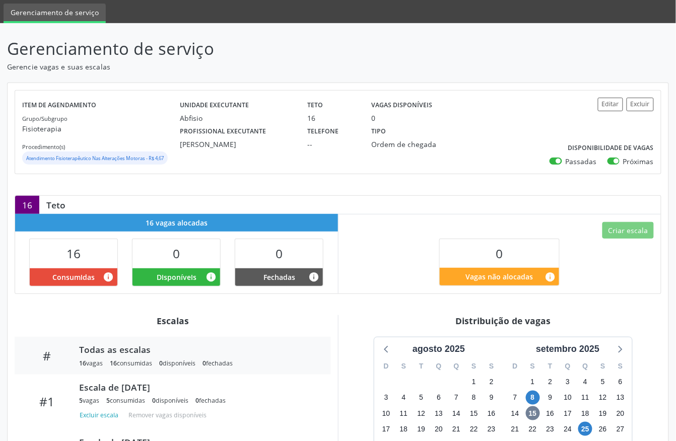
scroll to position [134, 0]
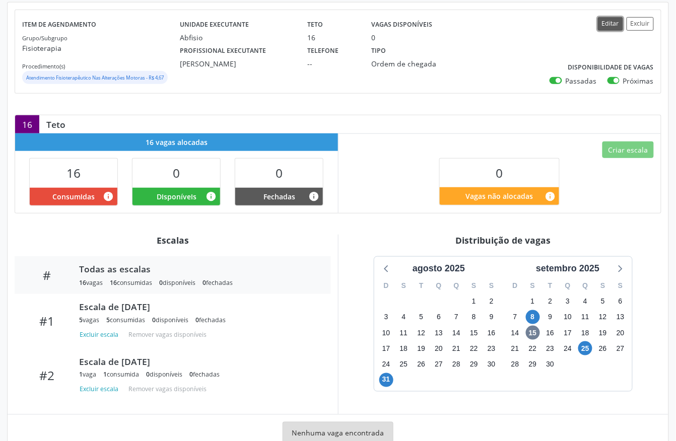
click at [613, 29] on button "Editar" at bounding box center [610, 24] width 25 height 14
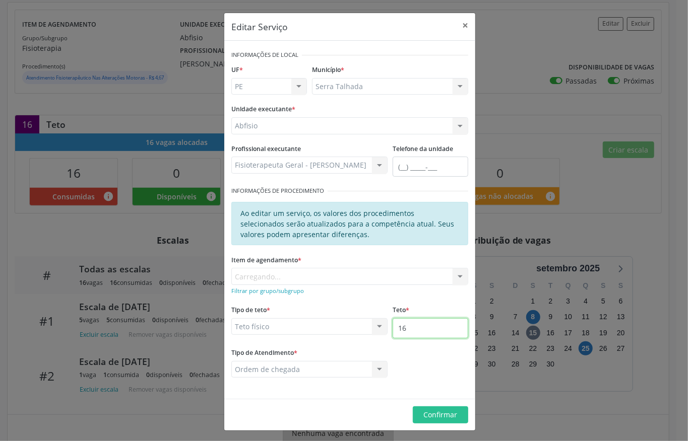
click at [420, 331] on input "16" at bounding box center [430, 328] width 76 height 20
type input "17"
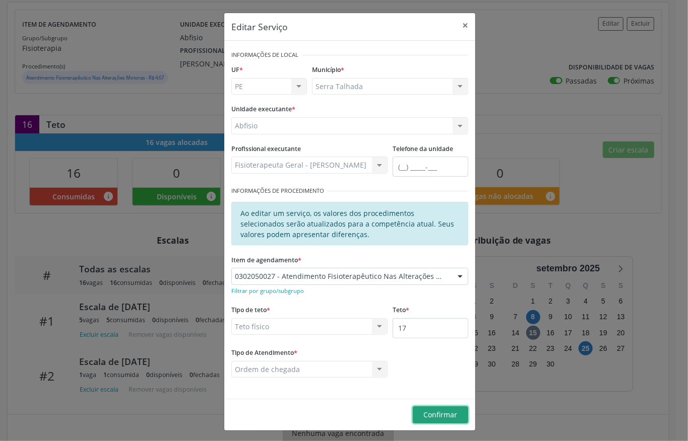
click at [424, 411] on span "Confirmar" at bounding box center [441, 415] width 34 height 10
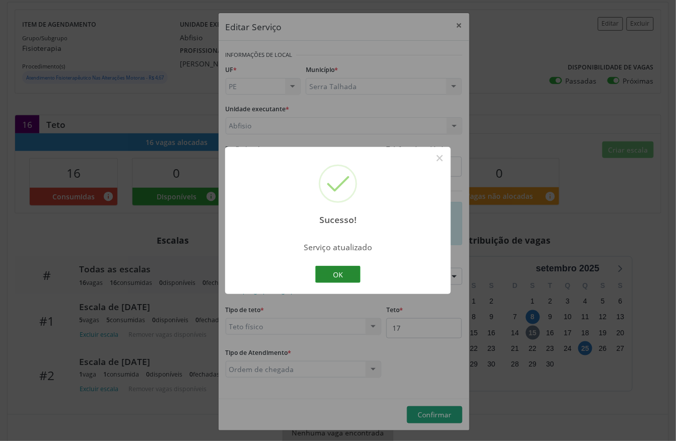
click at [342, 275] on button "OK" at bounding box center [337, 274] width 45 height 17
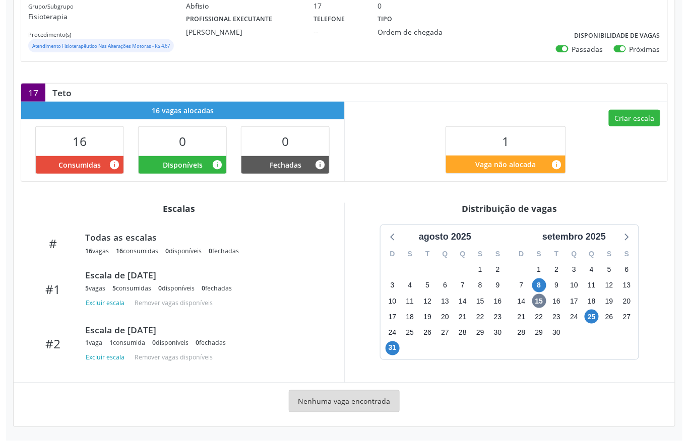
scroll to position [168, 0]
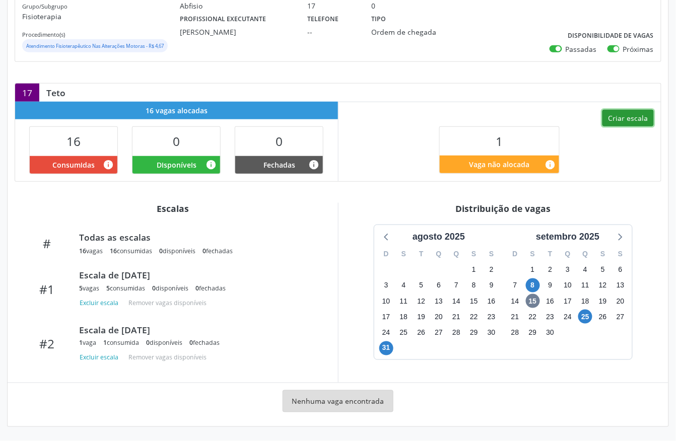
click at [621, 119] on button "Criar escala" at bounding box center [627, 118] width 51 height 17
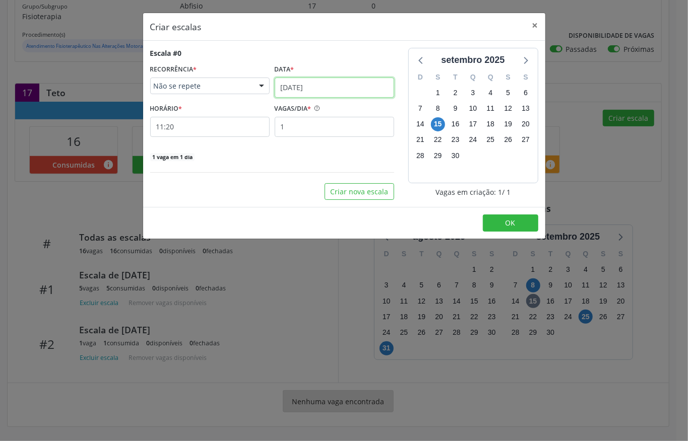
click at [317, 88] on input "[DATE]" at bounding box center [334, 88] width 119 height 20
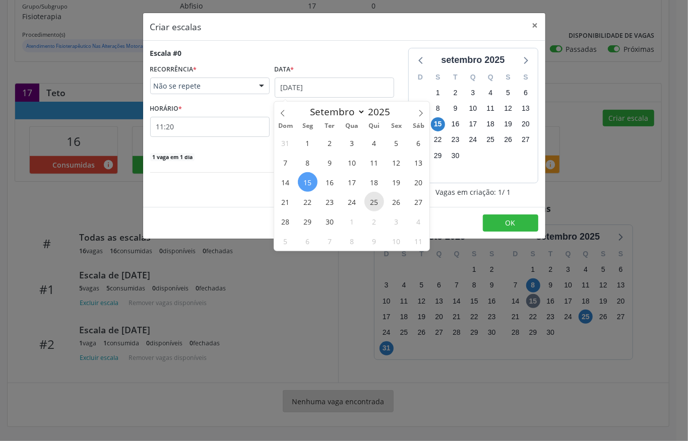
click at [376, 192] on span "25" at bounding box center [374, 202] width 20 height 20
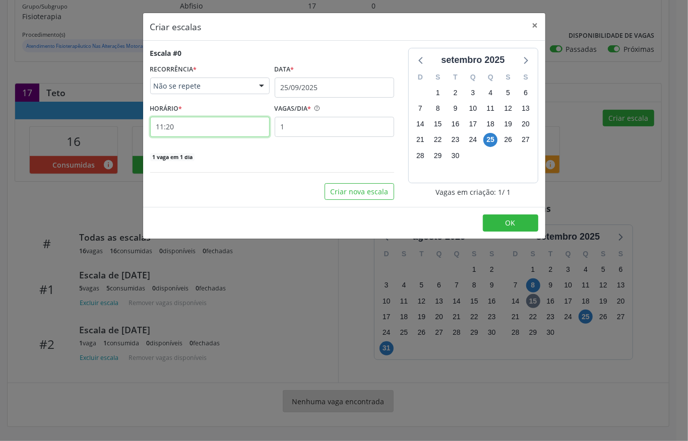
click at [235, 131] on input "11:20" at bounding box center [209, 127] width 119 height 20
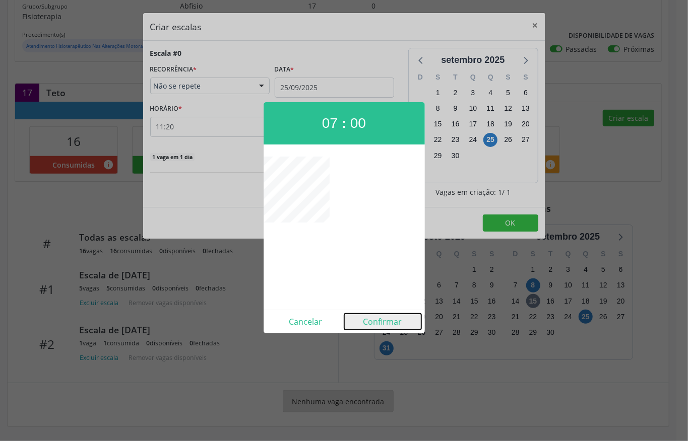
click at [381, 323] on button "Confirmar" at bounding box center [382, 322] width 77 height 16
type input "07:00"
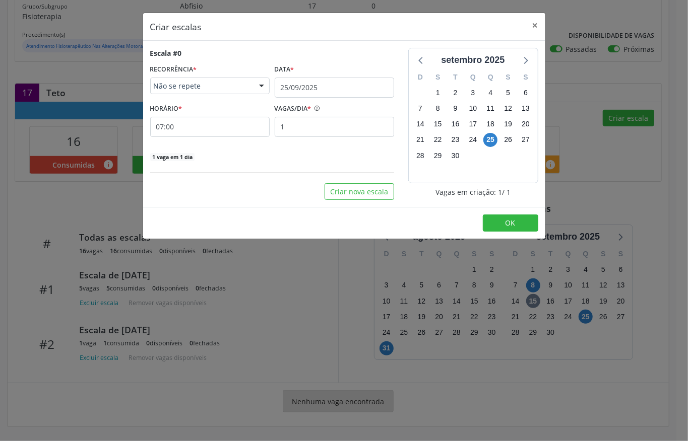
click at [491, 214] on footer "OK" at bounding box center [344, 223] width 402 height 32
click at [491, 217] on button "OK" at bounding box center [510, 223] width 55 height 17
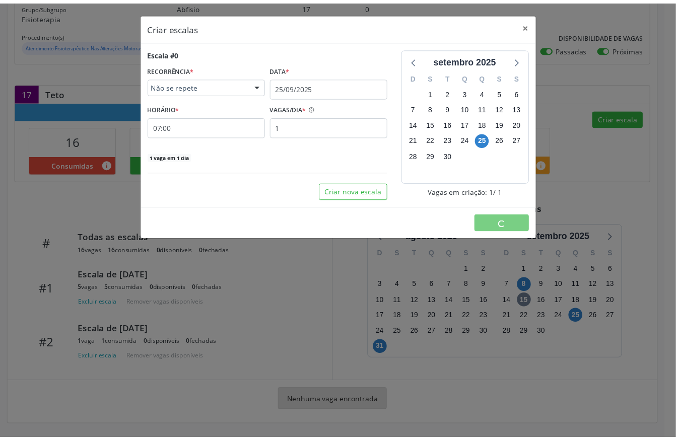
scroll to position [0, 0]
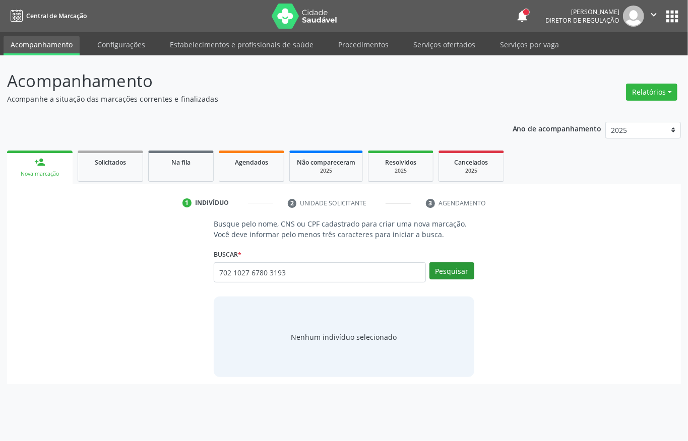
type input "702 1027 6780 3193"
click at [461, 281] on div "Pesquisar" at bounding box center [450, 275] width 48 height 27
click at [457, 279] on button "Pesquisar" at bounding box center [451, 270] width 45 height 17
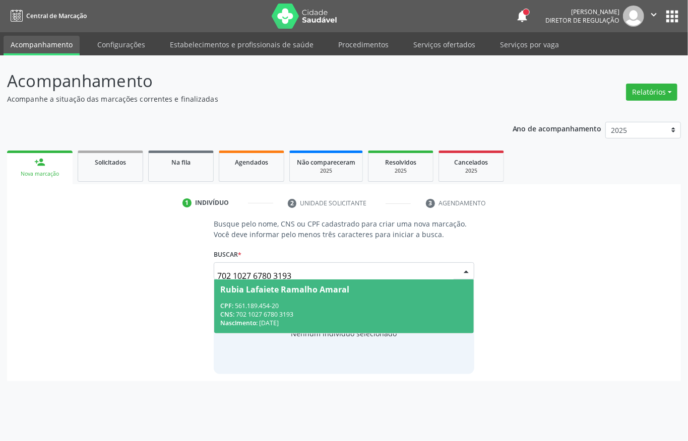
click at [297, 300] on span "Rubia Lafaiete Ramalho Amaral CPF: 561.189.454-20 CNS: 702 1027 6780 3193 Nasci…" at bounding box center [343, 307] width 259 height 54
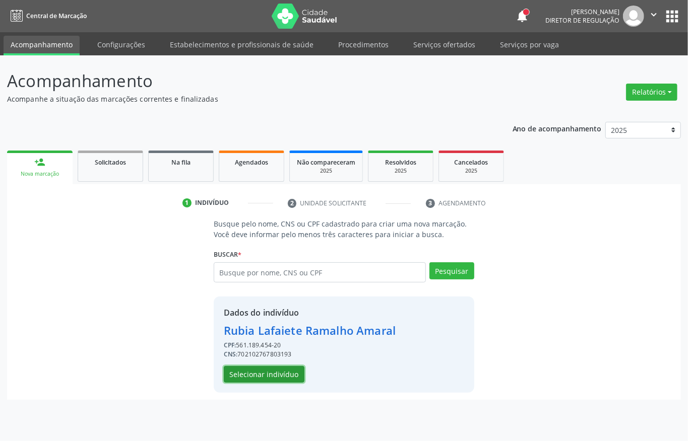
click at [266, 381] on button "Selecionar indivíduo" at bounding box center [264, 374] width 81 height 17
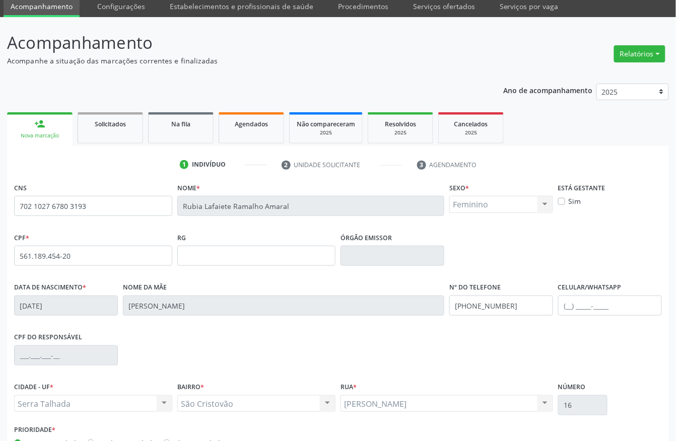
scroll to position [105, 0]
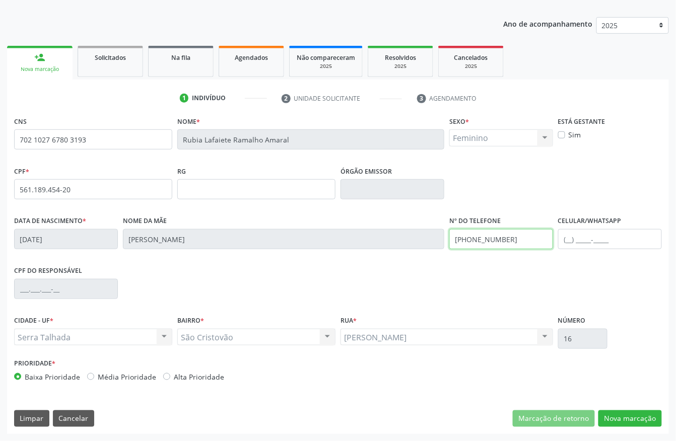
click at [479, 240] on input "(87) 99962-8102" at bounding box center [501, 239] width 104 height 20
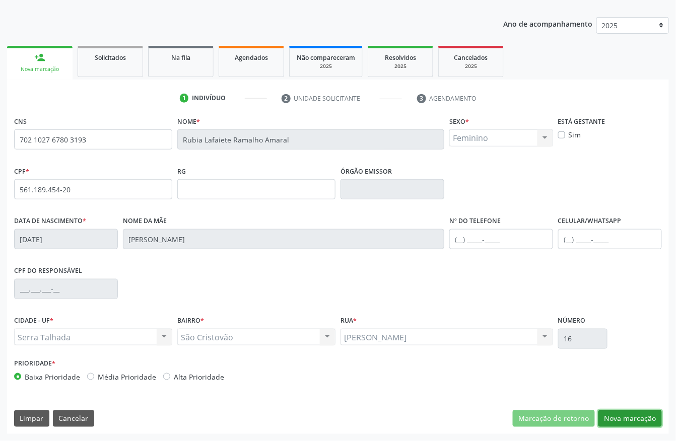
click at [634, 418] on button "Nova marcação" at bounding box center [629, 419] width 63 height 17
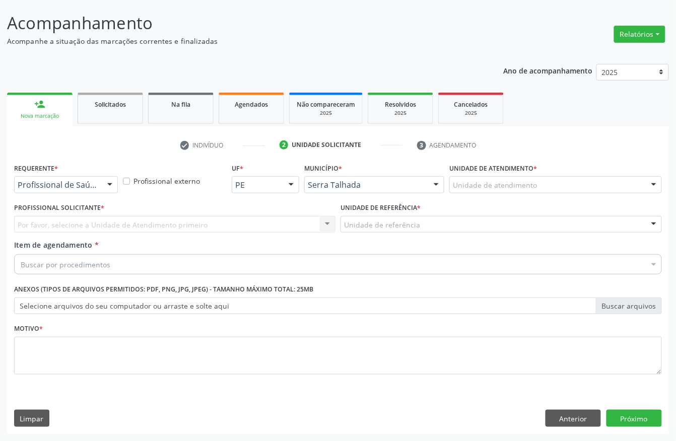
scroll to position [59, 0]
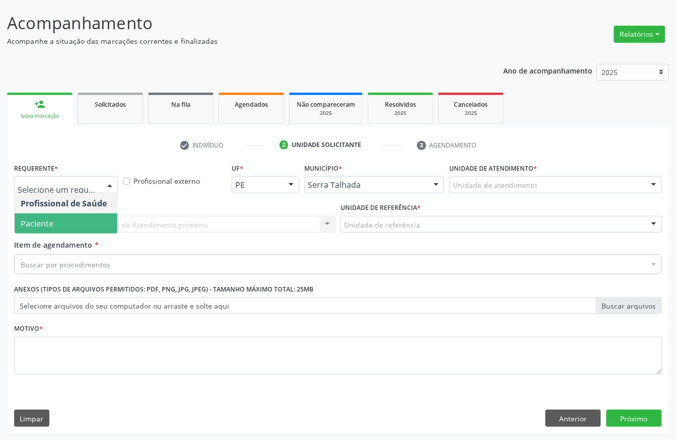
click at [83, 214] on span "Paciente" at bounding box center [66, 224] width 103 height 20
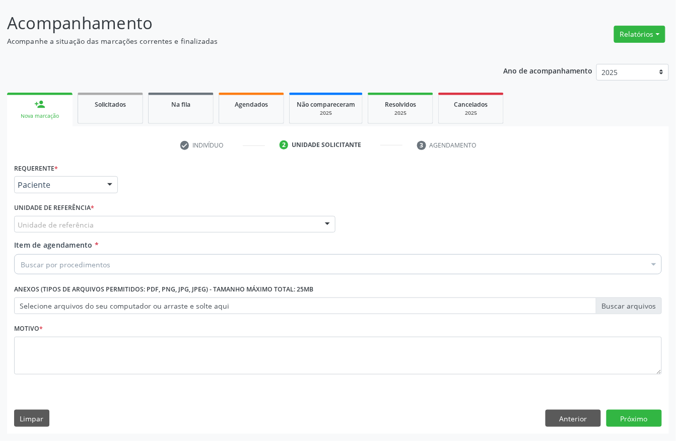
click at [83, 214] on label "Unidade de referência *" at bounding box center [54, 208] width 80 height 16
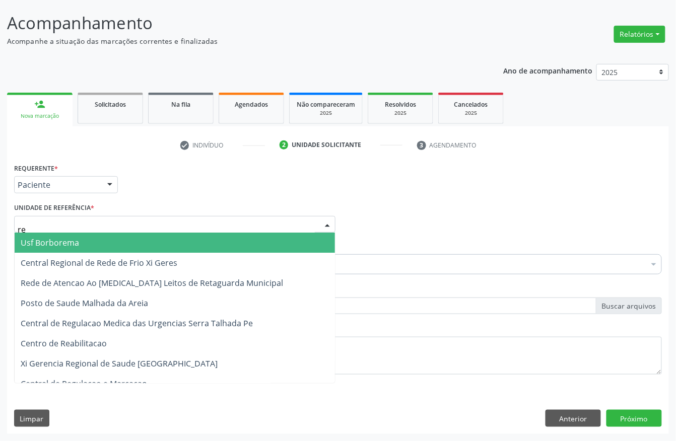
type input "rea"
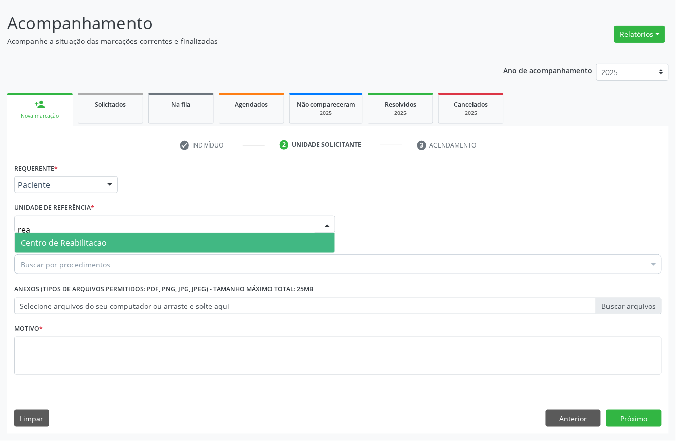
click at [79, 244] on span "Centro de Reabilitacao" at bounding box center [64, 242] width 86 height 11
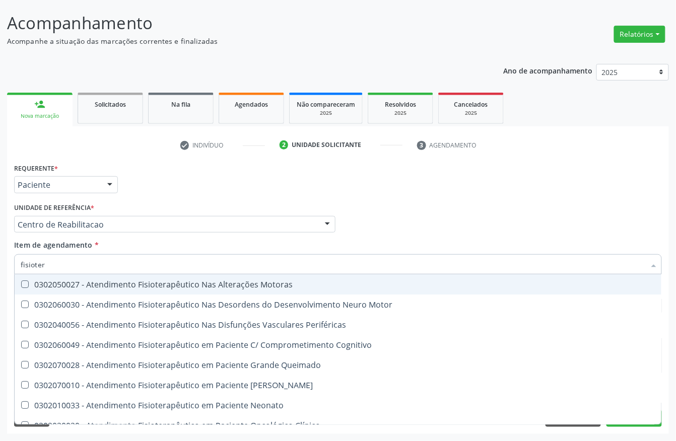
type input "fisiotera"
click at [74, 281] on div "0302050027 - Atendimento Fisioterapêutico Nas Alterações Motoras" at bounding box center [338, 285] width 635 height 8
checkbox Motoras "true"
click at [222, 205] on div "Unidade de referência * Centro de Reabilitacao Usf do Mutirao Usf Cohab Usf Cai…" at bounding box center [174, 216] width 321 height 32
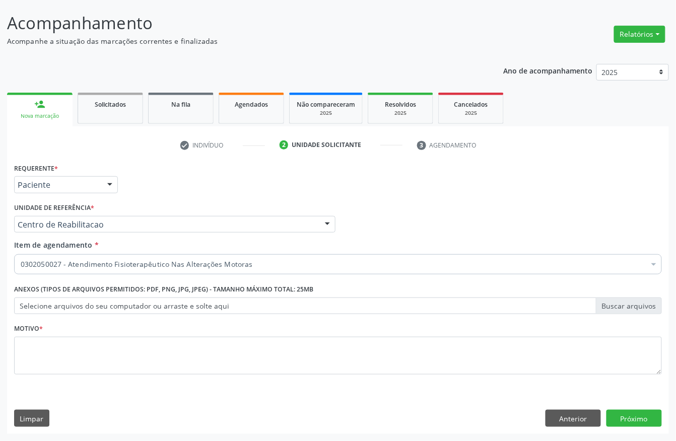
checkbox Motoras "true"
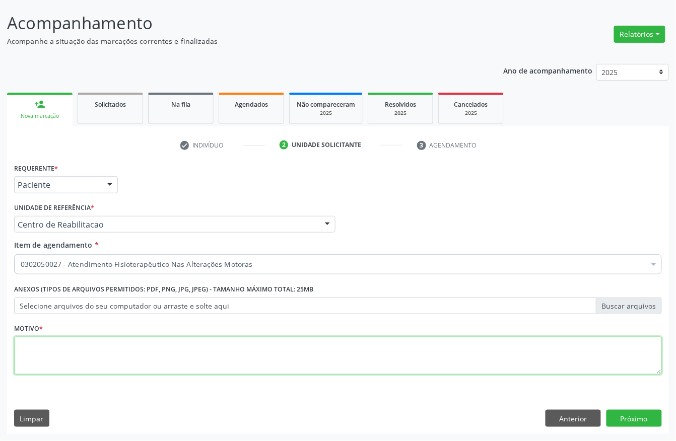
click at [67, 368] on textarea at bounding box center [338, 356] width 648 height 38
type textarea "a"
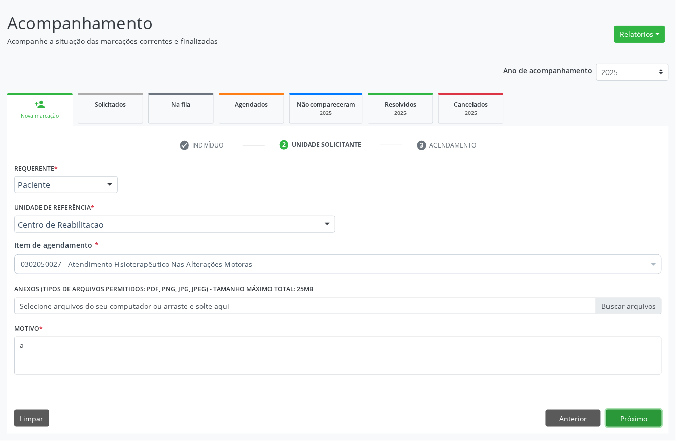
click at [630, 425] on button "Próximo" at bounding box center [633, 418] width 55 height 17
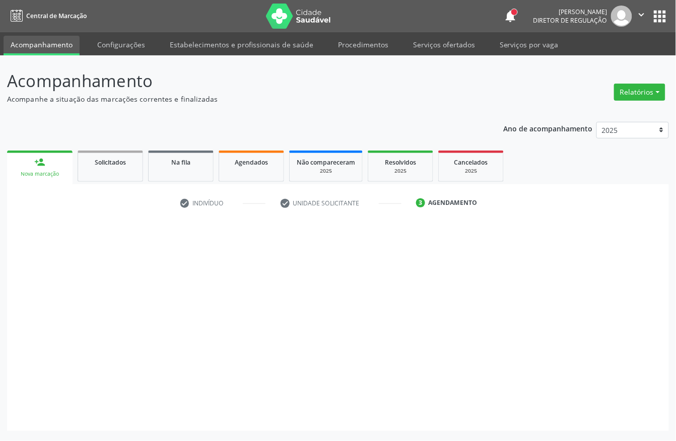
scroll to position [0, 0]
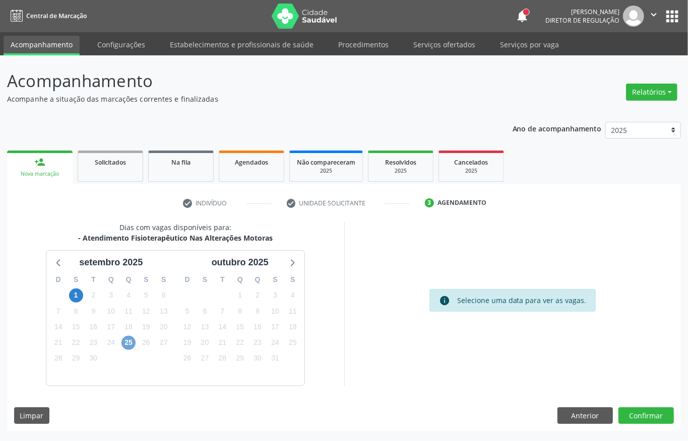
click at [125, 342] on span "25" at bounding box center [128, 343] width 14 height 14
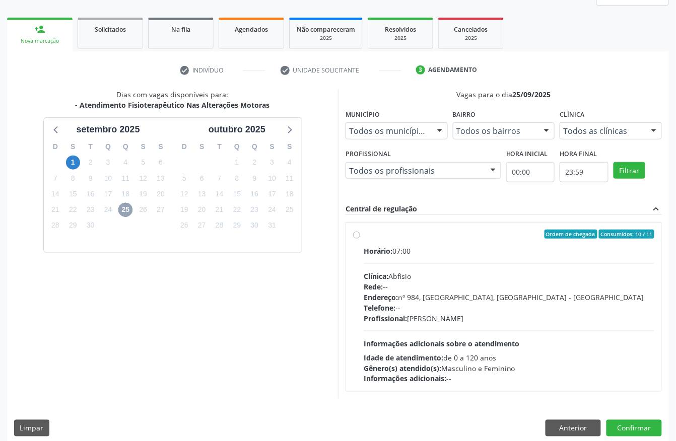
scroll to position [134, 0]
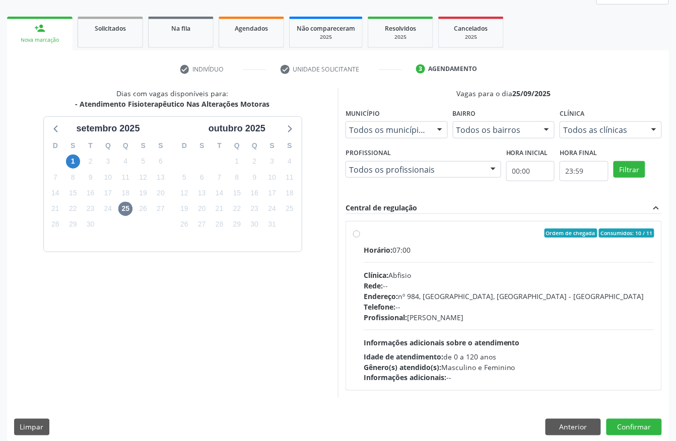
click at [408, 326] on div "Horário: 07:00 Clínica: Abfisio Rede: -- Endereço: nº 984, Nossa Senhora da Pen…" at bounding box center [509, 314] width 291 height 139
click at [360, 238] on input "Ordem de chegada Consumidos: 10 / 11 Horário: 07:00 Clínica: Abfisio Rede: -- E…" at bounding box center [356, 233] width 7 height 9
radio input "true"
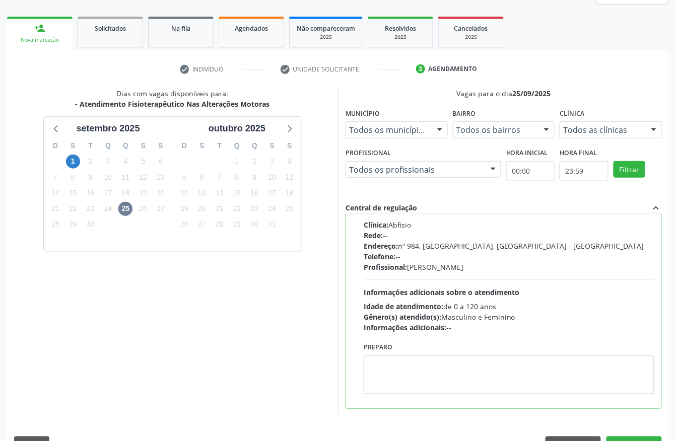
scroll to position [161, 0]
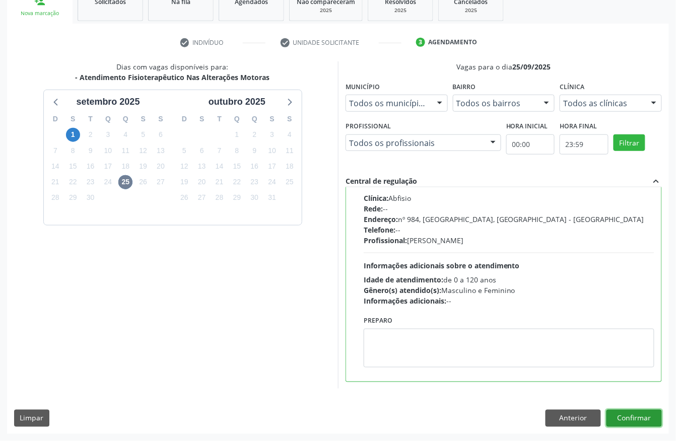
click at [655, 420] on button "Confirmar" at bounding box center [633, 418] width 55 height 17
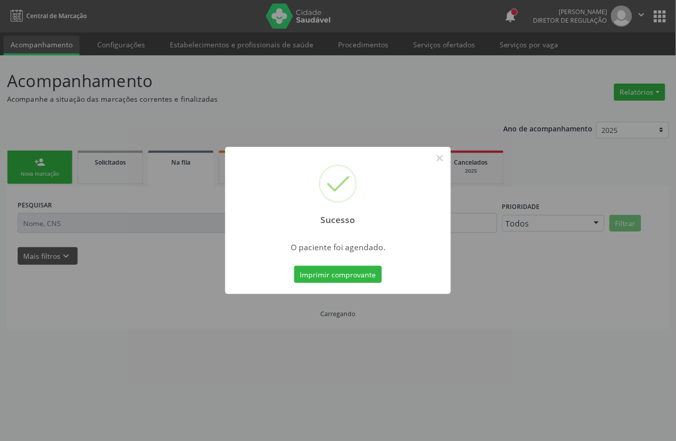
scroll to position [0, 0]
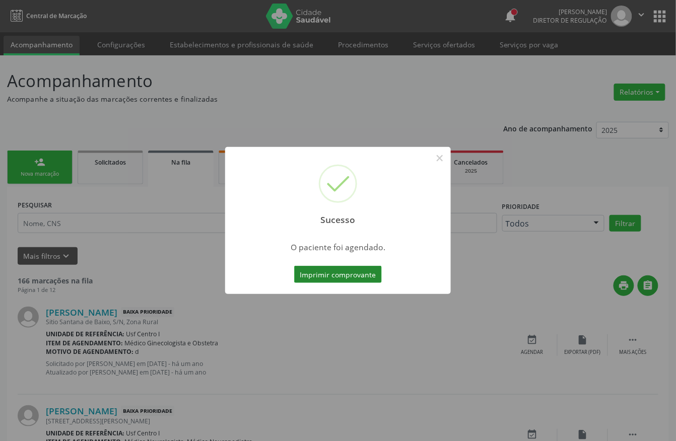
click at [329, 274] on button "Imprimir comprovante" at bounding box center [338, 274] width 88 height 17
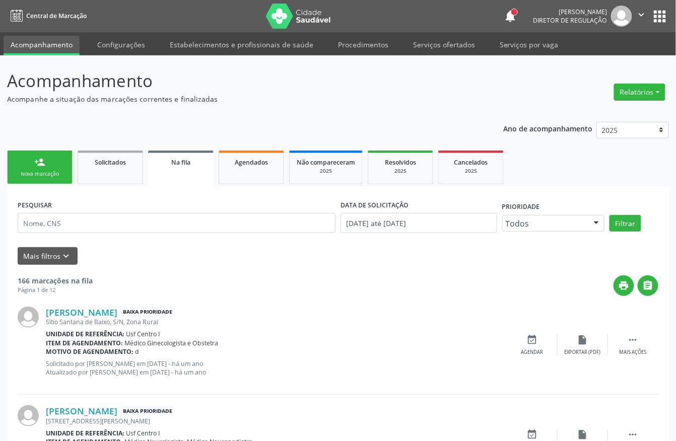
click at [70, 173] on link "person_add Nova marcação" at bounding box center [39, 168] width 65 height 34
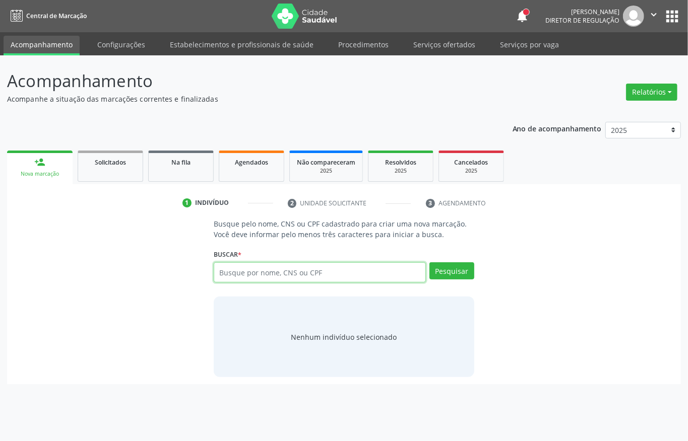
click at [265, 271] on input "text" at bounding box center [320, 272] width 212 height 20
type input "706800247686529"
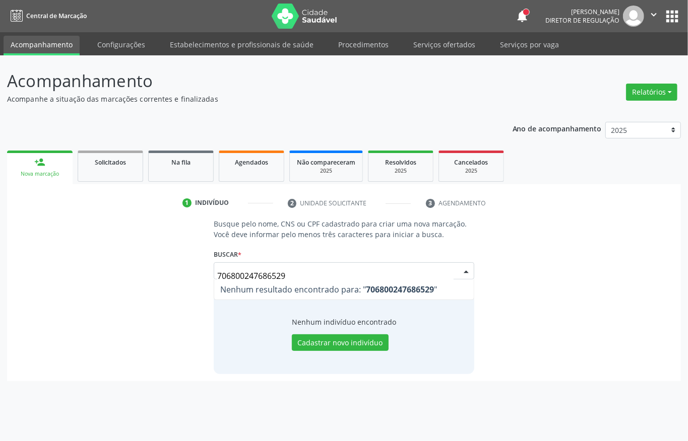
click at [239, 271] on input "706800247686529" at bounding box center [335, 276] width 236 height 20
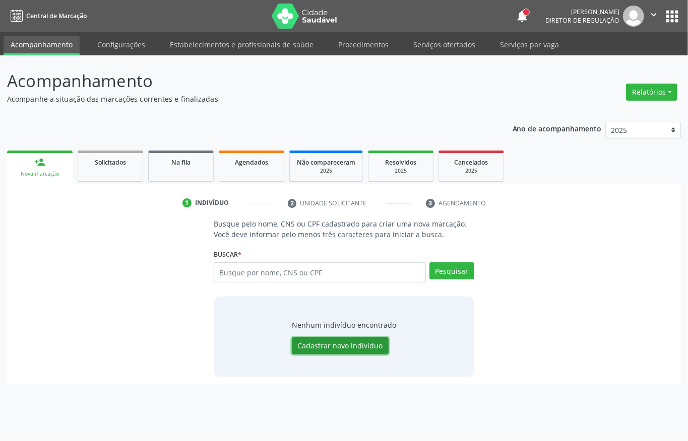
click at [325, 352] on button "Cadastrar novo indivíduo" at bounding box center [340, 345] width 97 height 17
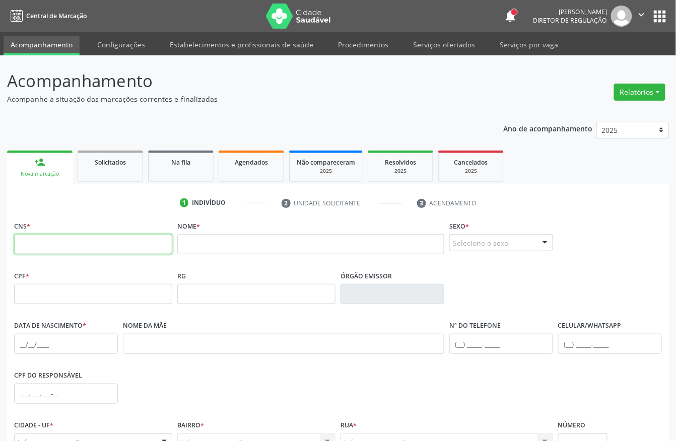
click at [104, 254] on input "text" at bounding box center [93, 244] width 158 height 20
paste input "706 8002 4768 6529"
type input "706 8002 4768 6529"
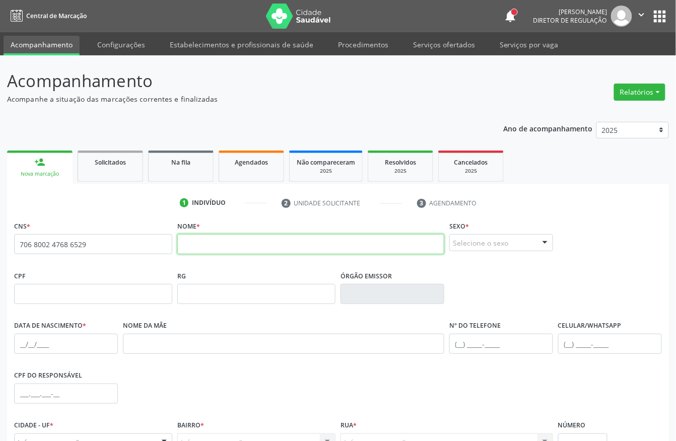
click at [196, 243] on input "text" at bounding box center [310, 244] width 267 height 20
type input "MAVIE PEREIRA NASCIMENTO"
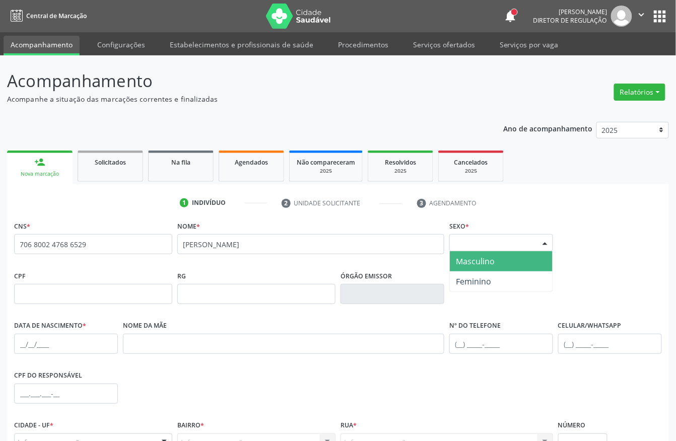
click at [477, 244] on div "Selecione o sexo" at bounding box center [501, 242] width 104 height 17
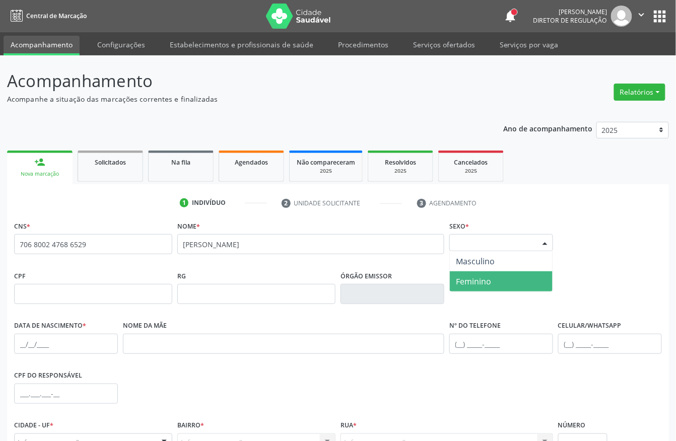
click at [476, 284] on span "Feminino" at bounding box center [473, 281] width 35 height 11
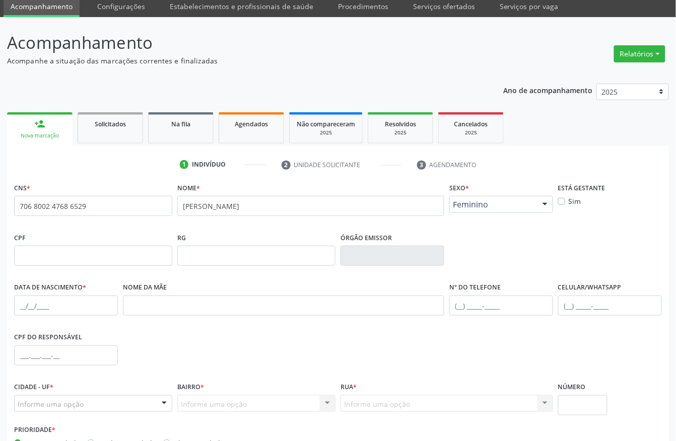
scroll to position [105, 0]
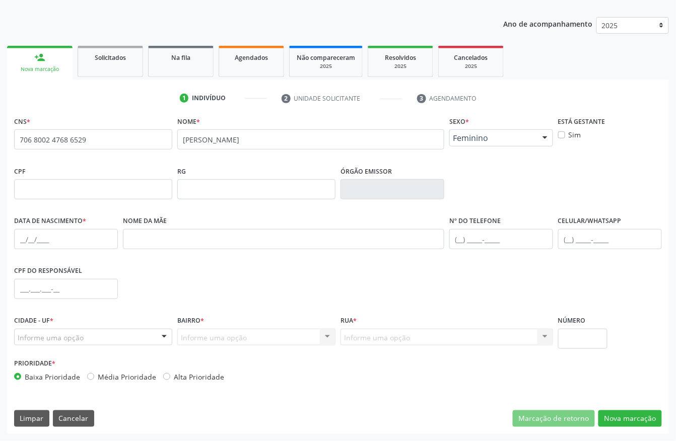
click at [486, 130] on div "Feminino" at bounding box center [501, 137] width 104 height 17
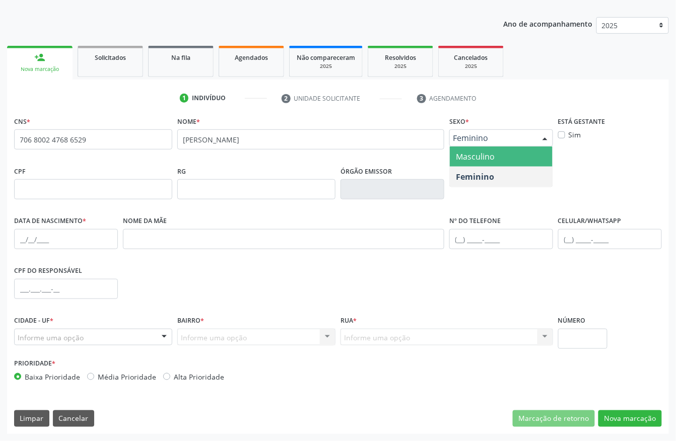
click at [477, 148] on span "Masculino" at bounding box center [501, 157] width 103 height 20
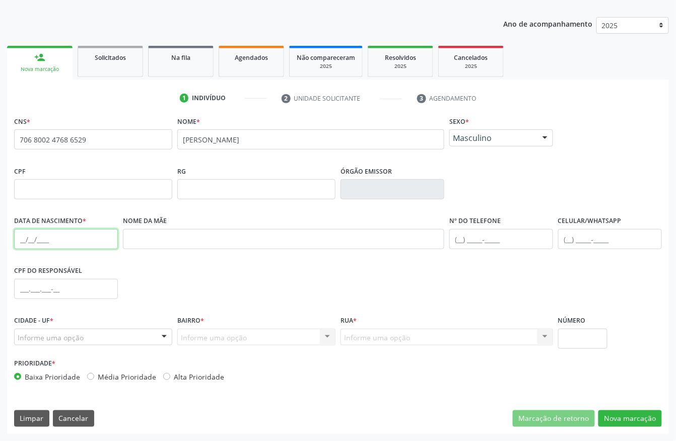
click at [57, 234] on input "text" at bounding box center [66, 239] width 104 height 20
type input "13/09/2025"
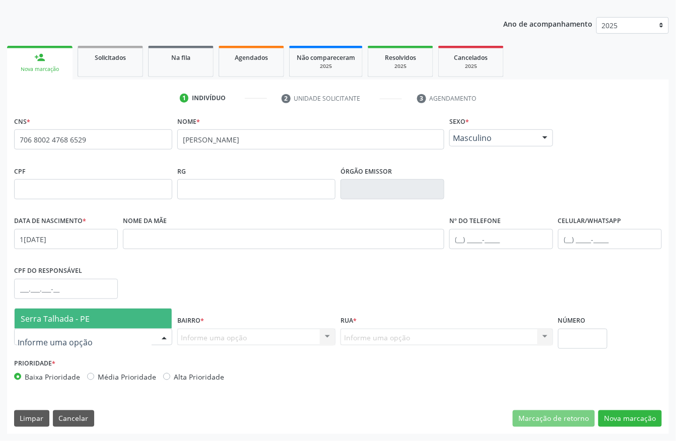
click at [79, 323] on span "Serra Talhada - PE" at bounding box center [55, 318] width 69 height 11
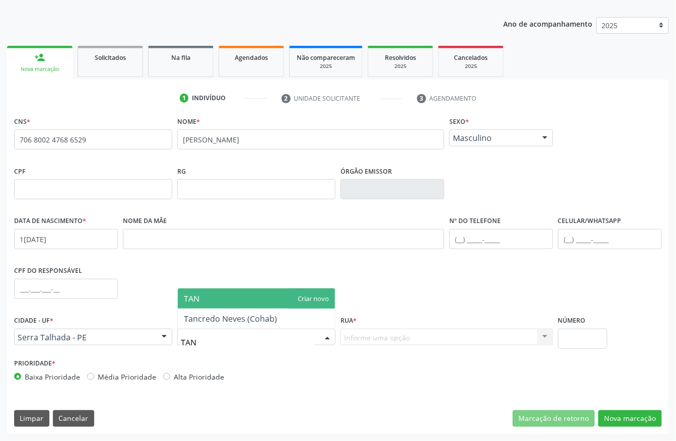
type input "TANC"
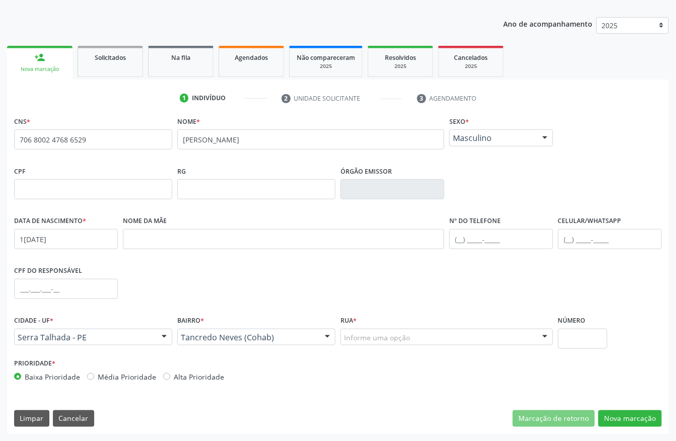
click at [424, 336] on div "Informe uma opção" at bounding box center [447, 337] width 213 height 17
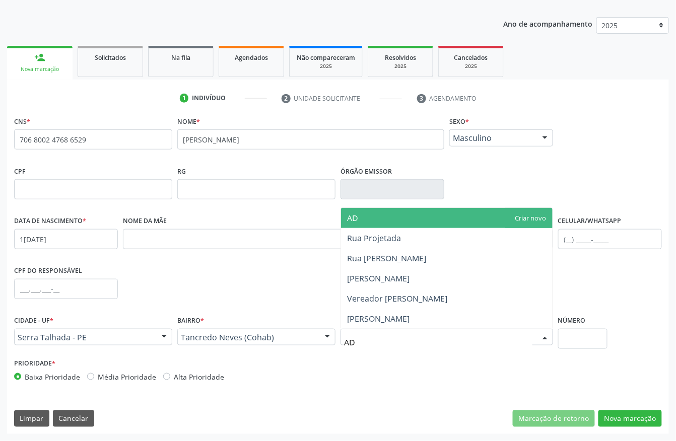
type input "A"
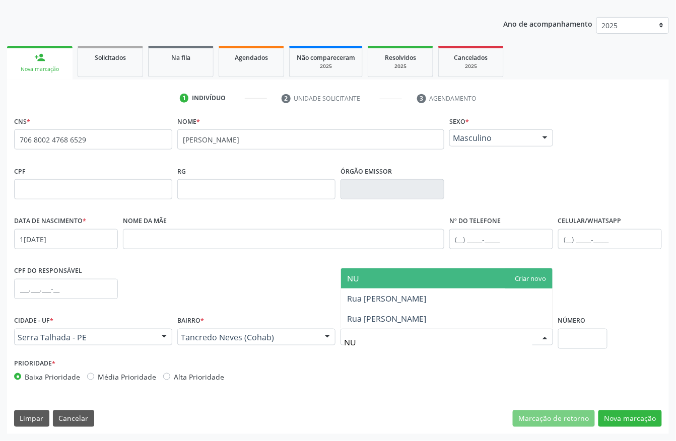
type input "NUN"
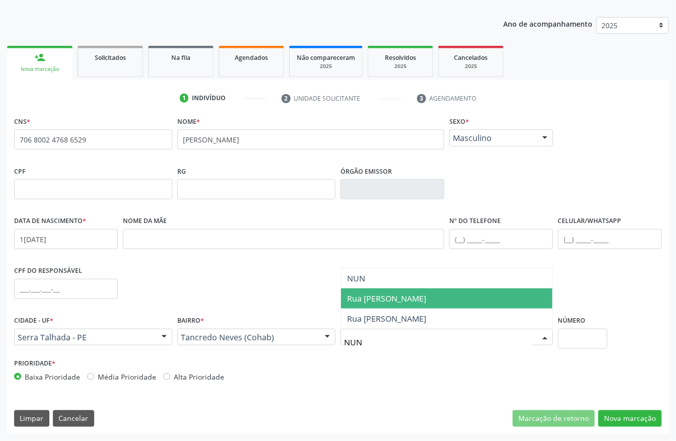
click at [426, 298] on span "Rua Emidio Nunes da Silva" at bounding box center [386, 298] width 79 height 11
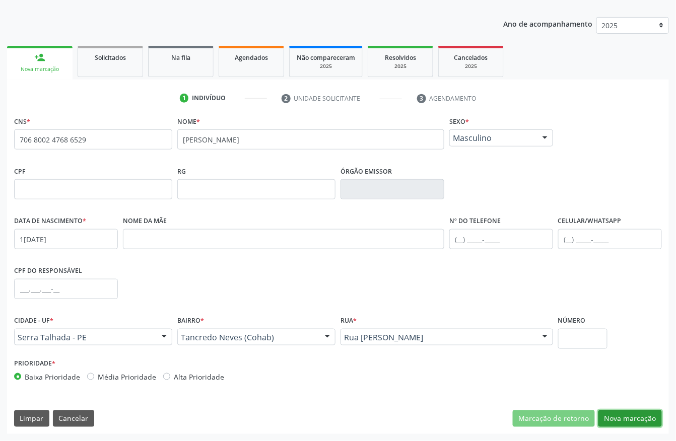
click at [629, 414] on button "Nova marcação" at bounding box center [629, 419] width 63 height 17
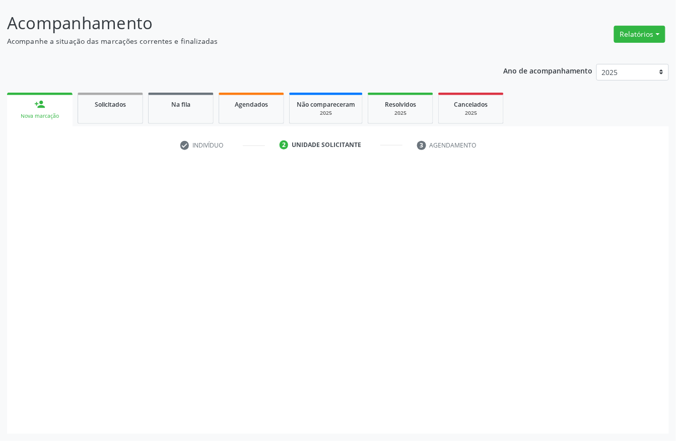
scroll to position [59, 0]
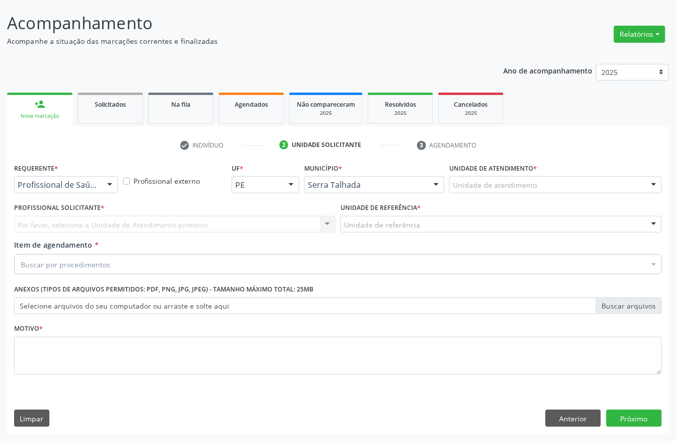
click at [80, 192] on div "Profissional de Saúde Profissional de Saúde Paciente Nenhum resultado encontrad…" at bounding box center [66, 184] width 104 height 17
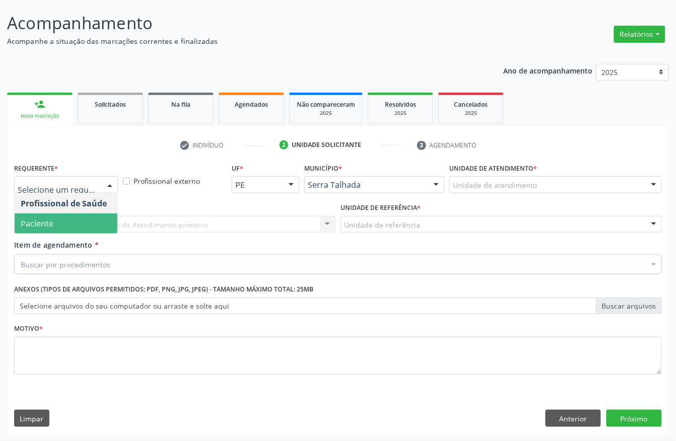
click at [27, 224] on span "Paciente" at bounding box center [37, 223] width 33 height 11
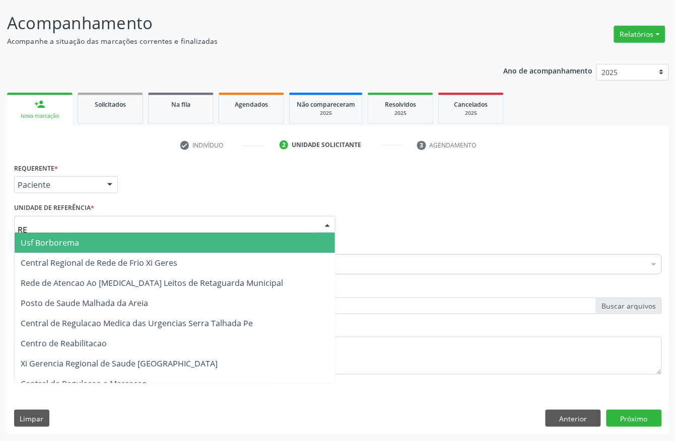
type input "REA"
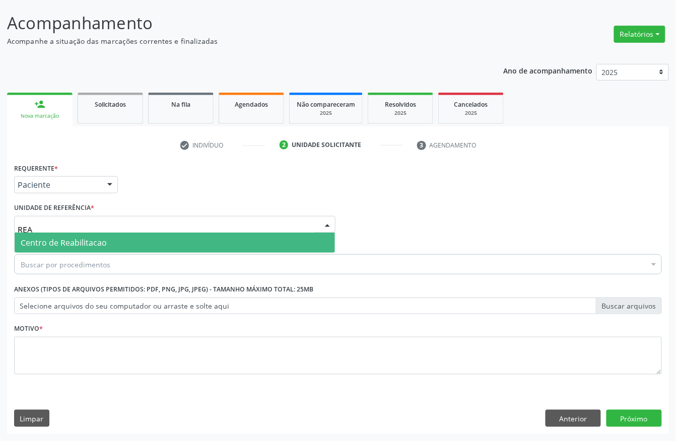
click at [41, 240] on span "Centro de Reabilitacao" at bounding box center [64, 242] width 86 height 11
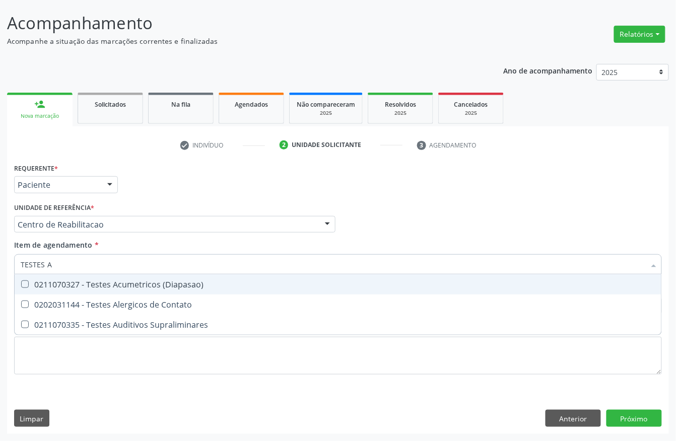
type input "TESTES AU"
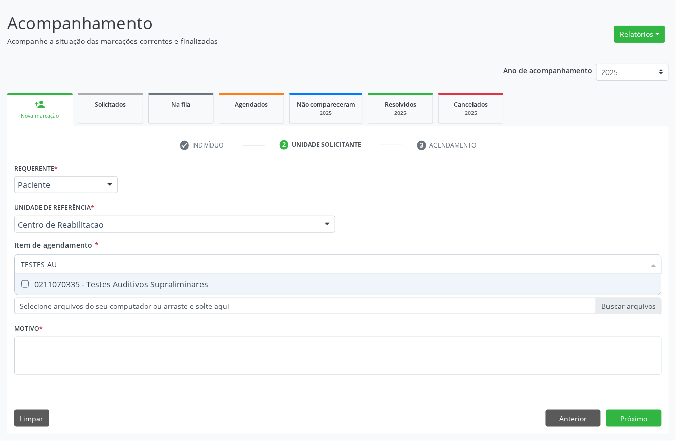
click at [137, 290] on span "0211070335 - Testes Auditivos Supraliminares" at bounding box center [338, 285] width 647 height 20
checkbox Supraliminares "true"
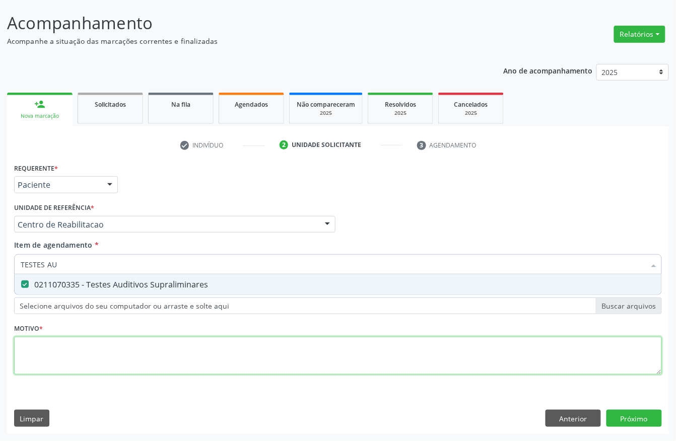
click at [85, 365] on div "Requerente * Paciente Profissional de Saúde Paciente Nenhum resultado encontrad…" at bounding box center [338, 275] width 648 height 228
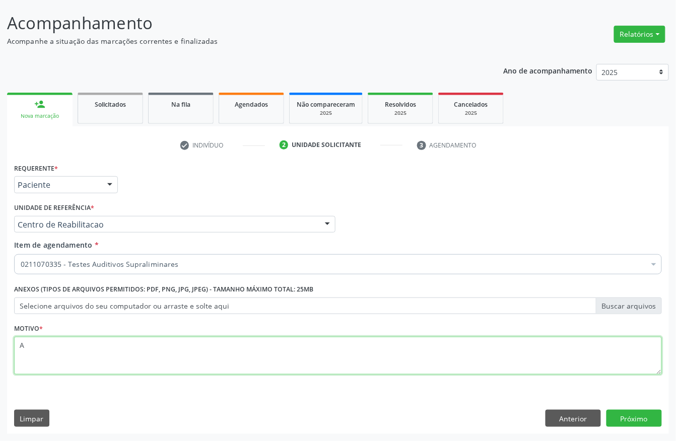
type textarea "A"
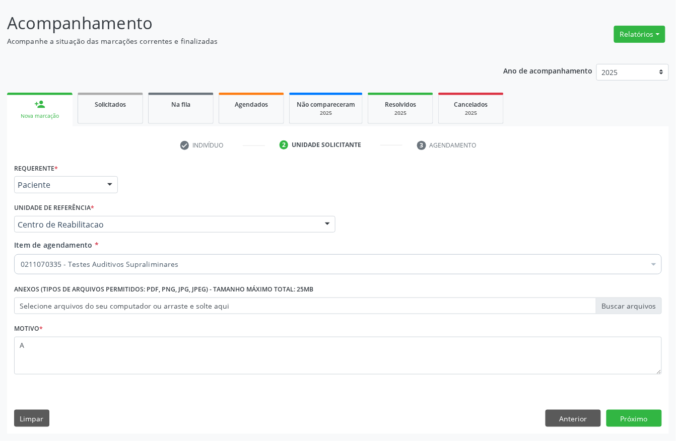
click at [617, 428] on div "Requerente * Paciente Profissional de Saúde Paciente Nenhum resultado encontrad…" at bounding box center [338, 298] width 662 height 274
click at [617, 419] on button "Próximo" at bounding box center [633, 418] width 55 height 17
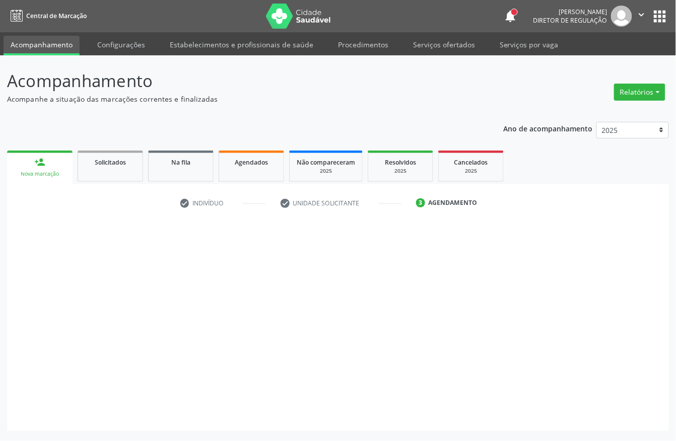
scroll to position [0, 0]
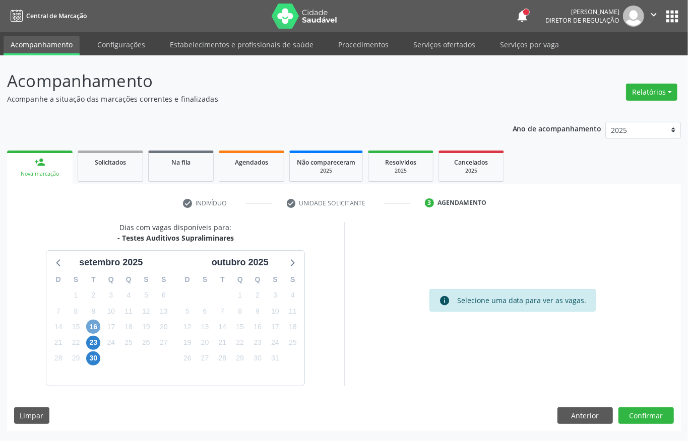
click at [92, 325] on span "16" at bounding box center [93, 327] width 14 height 14
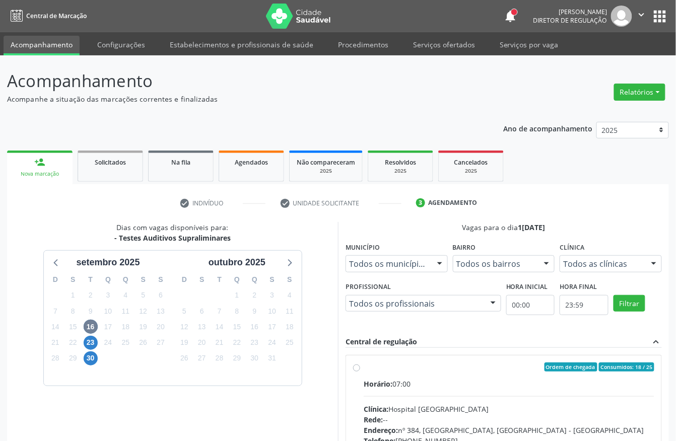
click at [409, 367] on div "Ordem de chegada Consumidos: 18 / 25" at bounding box center [509, 367] width 291 height 9
click at [360, 367] on input "Ordem de chegada Consumidos: 18 / 25 Horário: 07:00 Clínica: Hospital Sao Franc…" at bounding box center [356, 367] width 7 height 9
radio input "true"
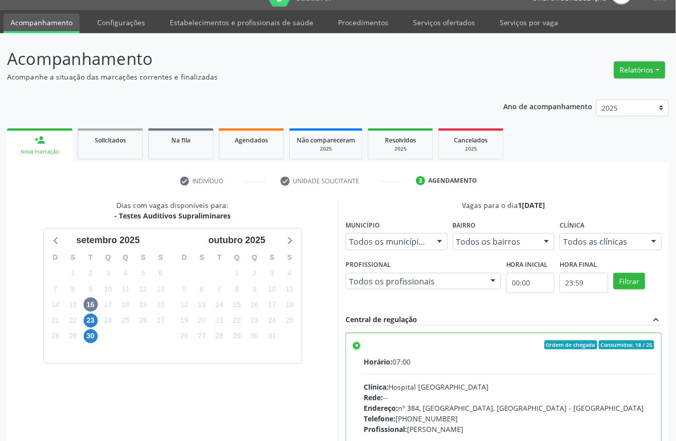
scroll to position [161, 0]
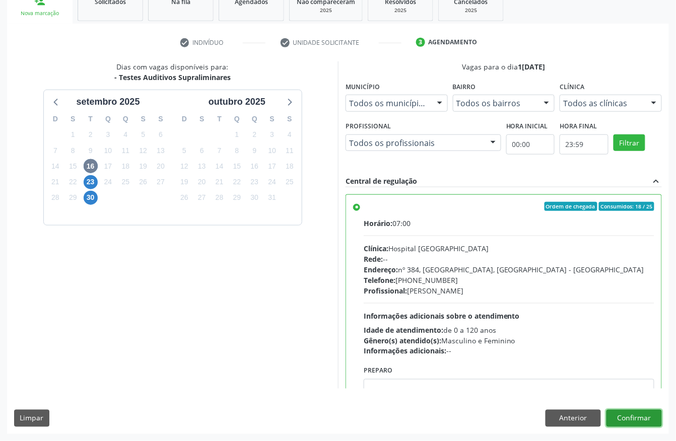
click at [625, 418] on button "Confirmar" at bounding box center [633, 418] width 55 height 17
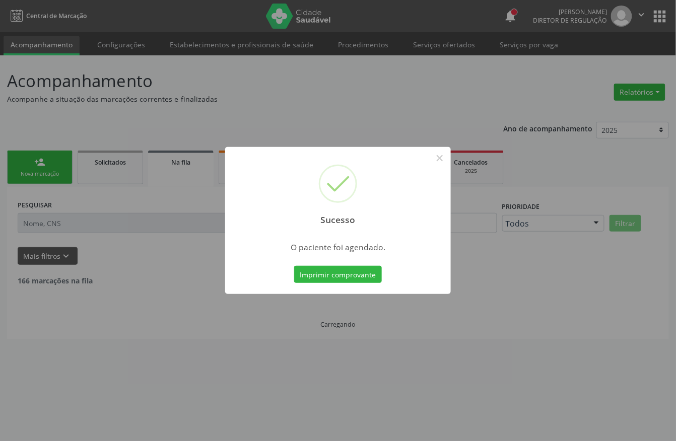
scroll to position [0, 0]
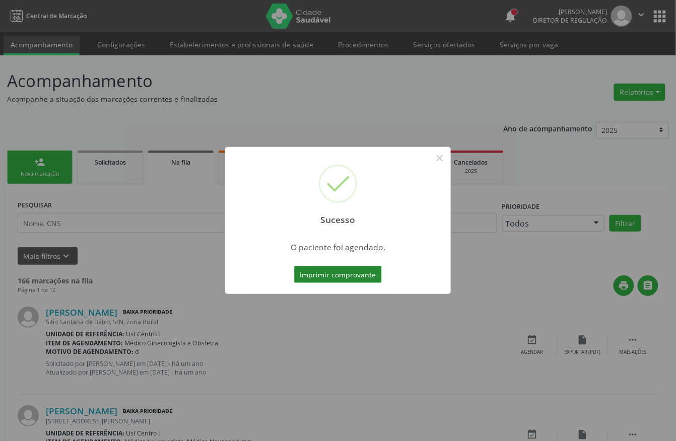
click at [353, 275] on button "Imprimir comprovante" at bounding box center [338, 274] width 88 height 17
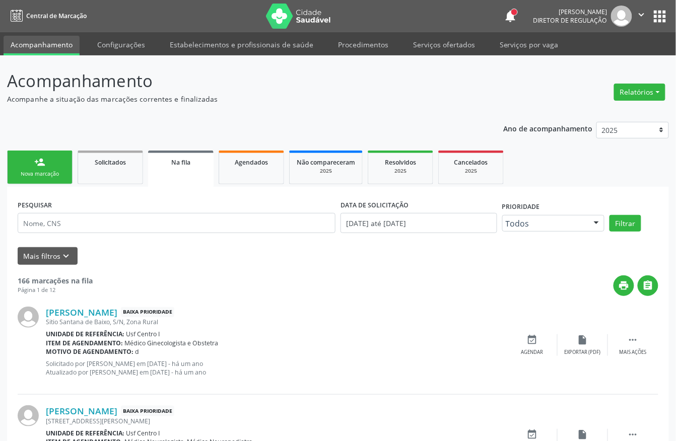
click at [62, 166] on link "person_add Nova marcação" at bounding box center [39, 168] width 65 height 34
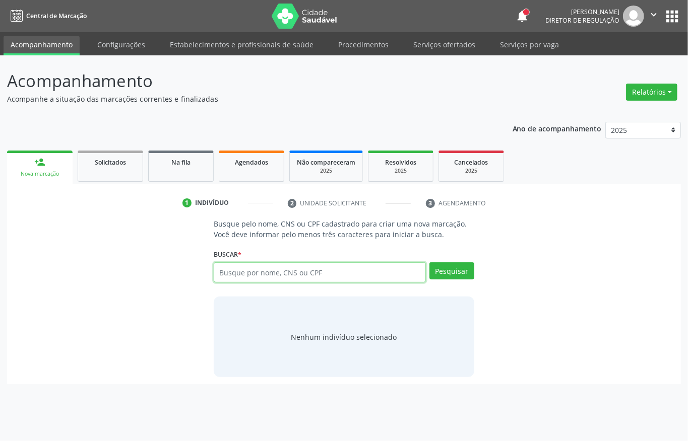
click at [256, 269] on input "text" at bounding box center [320, 272] width 212 height 20
type input "705000272031157"
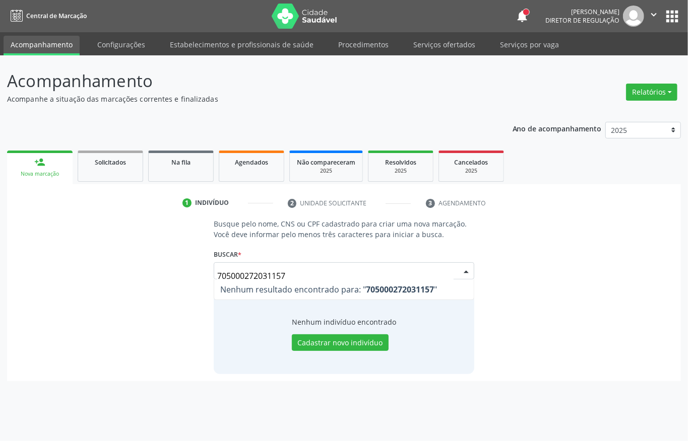
drag, startPoint x: 440, startPoint y: 258, endPoint x: 445, endPoint y: 274, distance: 16.9
click at [445, 274] on input "705000272031157" at bounding box center [335, 276] width 236 height 20
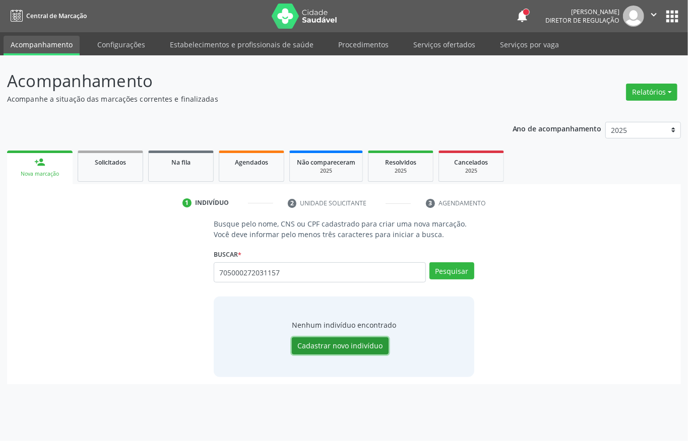
click at [325, 346] on button "Cadastrar novo indivíduo" at bounding box center [340, 345] width 97 height 17
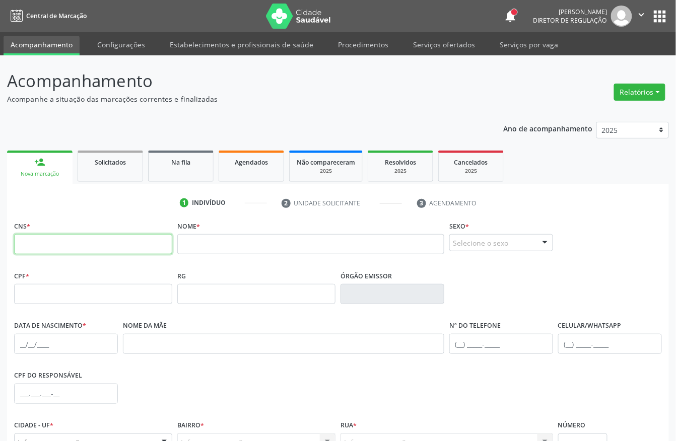
click at [105, 242] on input "text" at bounding box center [93, 244] width 158 height 20
type input "705 0002 7203 1157"
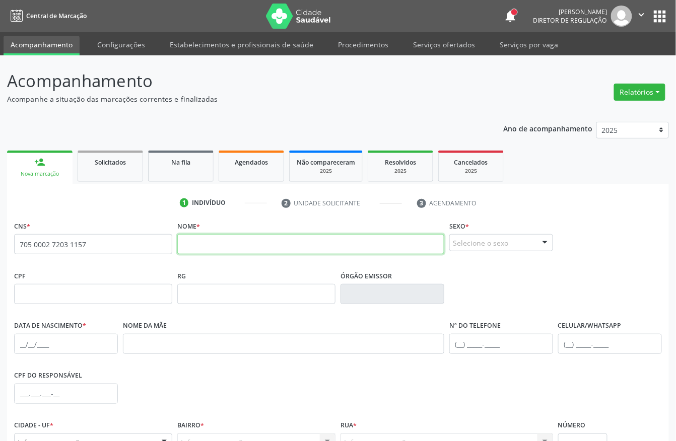
click at [230, 244] on input "text" at bounding box center [310, 244] width 267 height 20
type input "a"
type input "AURORA DA LUZ NASCIMENTO"
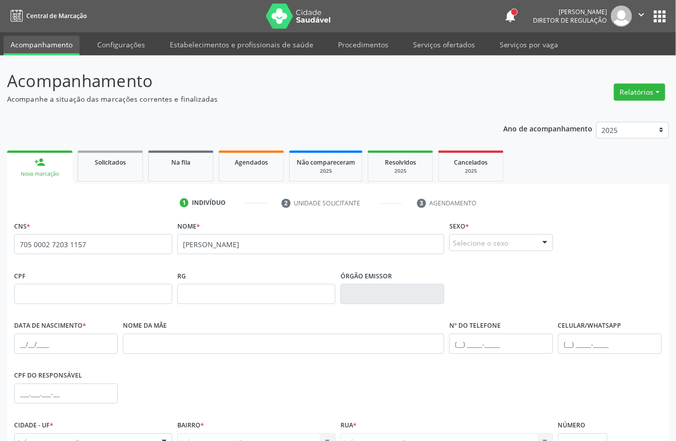
click at [488, 234] on div "Sexo * Selecione o sexo Masculino Feminino Nenhum resultado encontrado para: " …" at bounding box center [501, 235] width 104 height 32
click at [490, 241] on div "Selecione o sexo" at bounding box center [501, 242] width 104 height 17
click at [488, 286] on span "Feminino" at bounding box center [473, 281] width 35 height 11
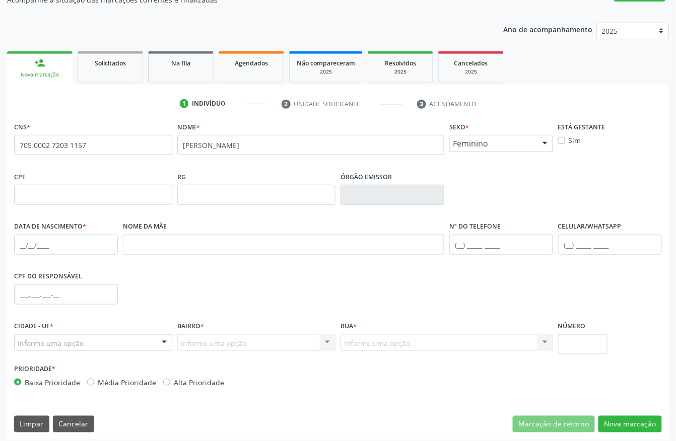
scroll to position [105, 0]
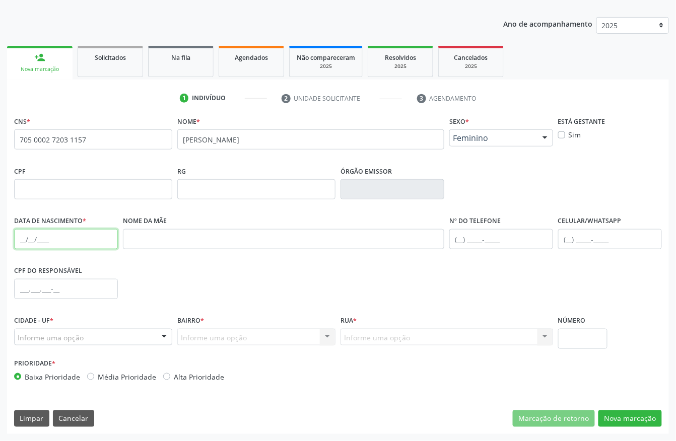
click at [29, 246] on input "text" at bounding box center [66, 239] width 104 height 20
type input "14/09/2025"
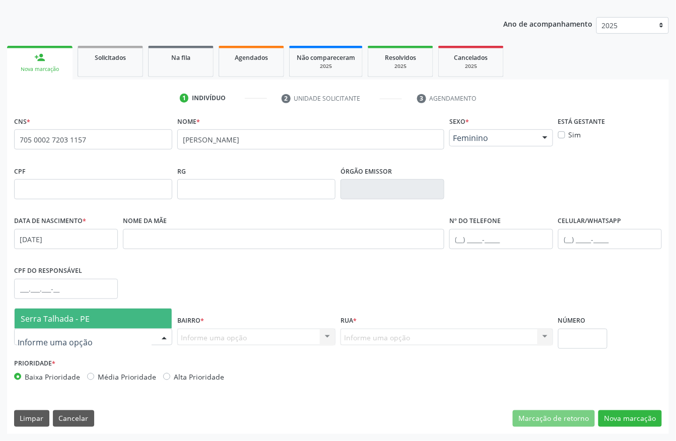
click at [42, 323] on span "Serra Talhada - PE" at bounding box center [55, 318] width 69 height 11
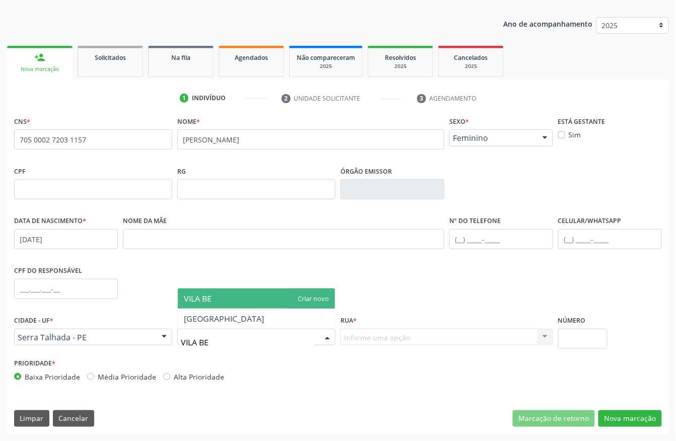
type input "VILA BEL"
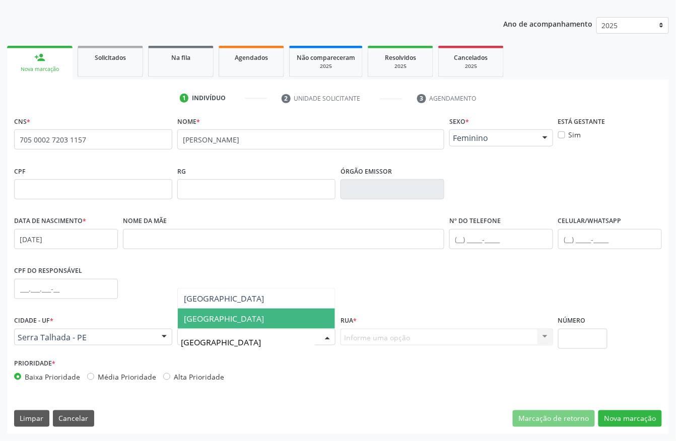
click at [209, 323] on span "Vila Bela" at bounding box center [224, 318] width 80 height 11
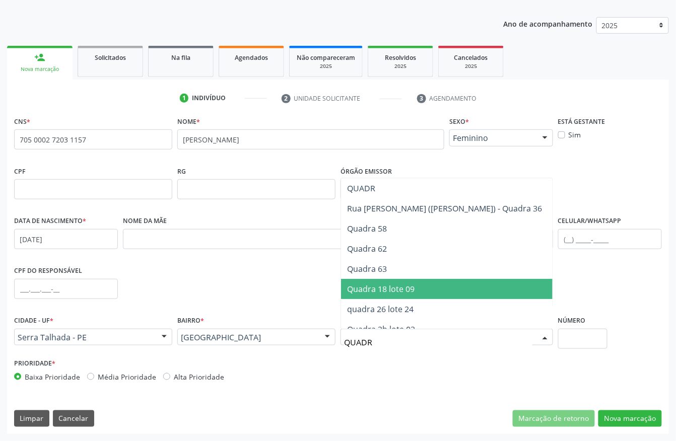
type input "QUADRA"
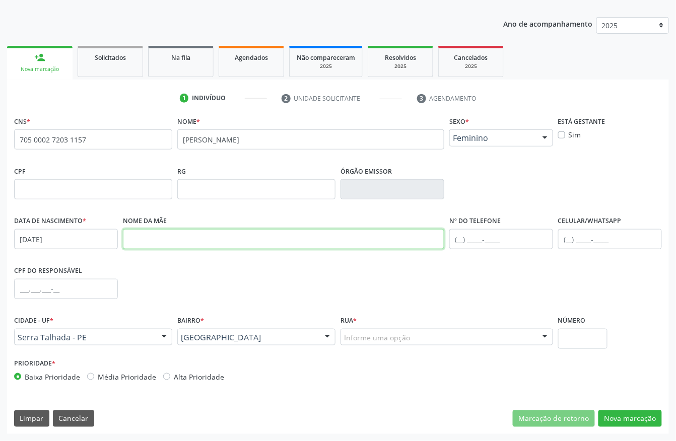
click at [138, 242] on input "text" at bounding box center [283, 239] width 321 height 20
type input "MARIA APARECIDA AZOLI NASCIMENTO"
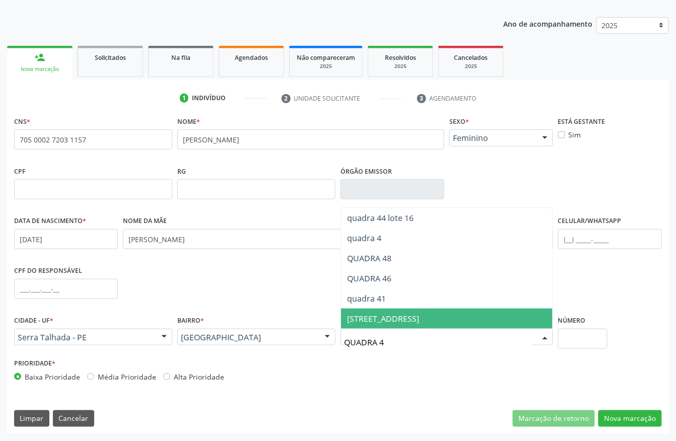
type input "QUADRA 44"
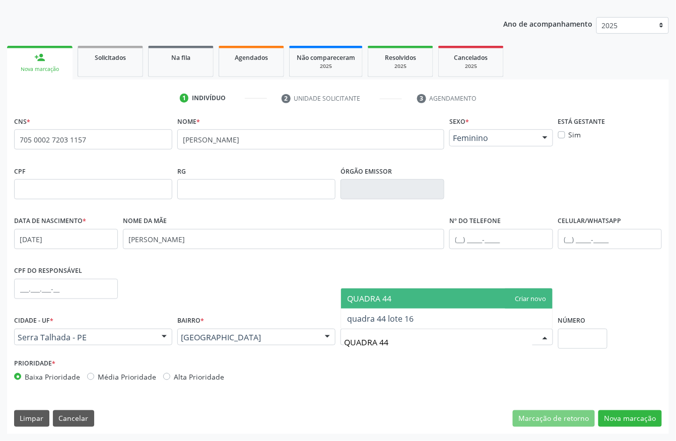
click at [391, 296] on span "QUADRA 44" at bounding box center [369, 298] width 44 height 11
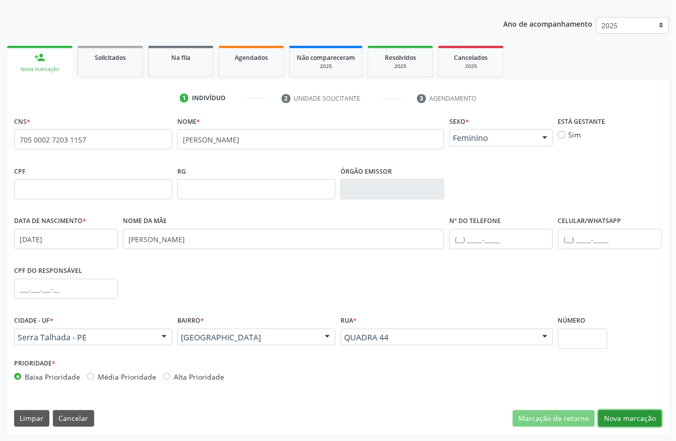
click at [618, 420] on button "Nova marcação" at bounding box center [629, 419] width 63 height 17
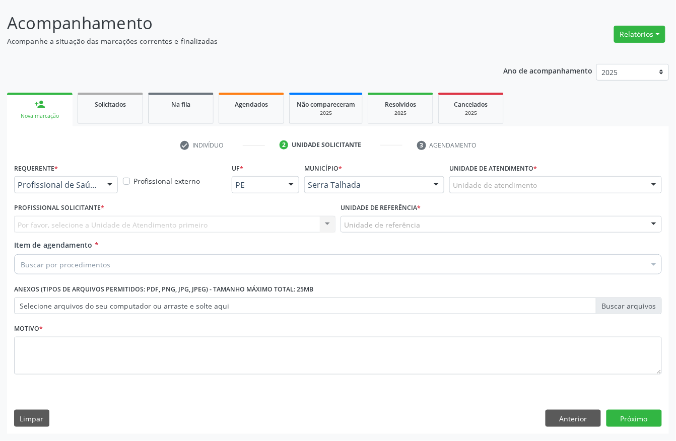
click at [41, 332] on label "Motivo *" at bounding box center [28, 329] width 29 height 16
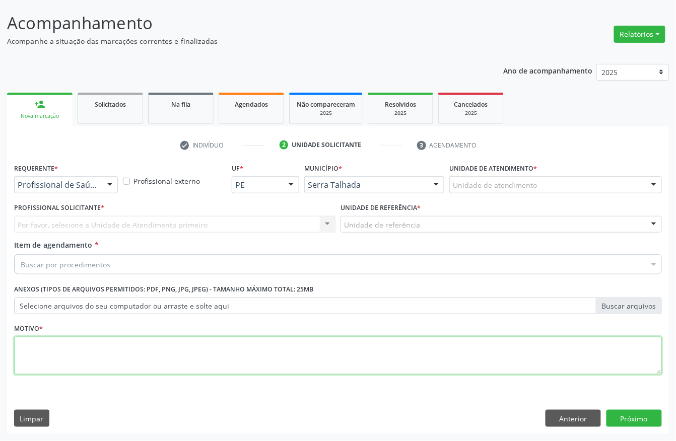
click at [41, 349] on textarea at bounding box center [338, 356] width 648 height 38
type textarea "A"
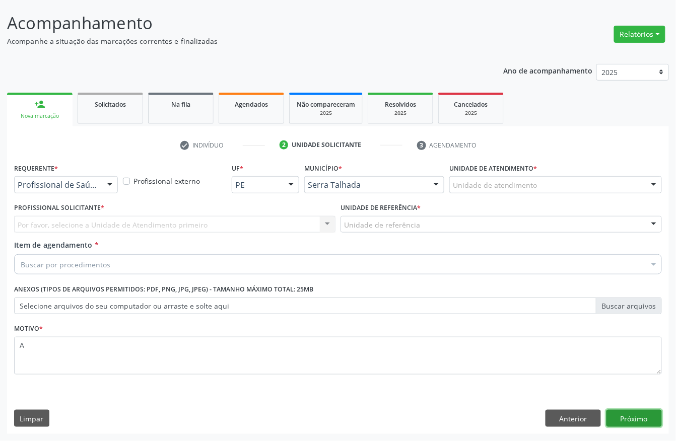
click at [619, 416] on button "Próximo" at bounding box center [633, 418] width 55 height 17
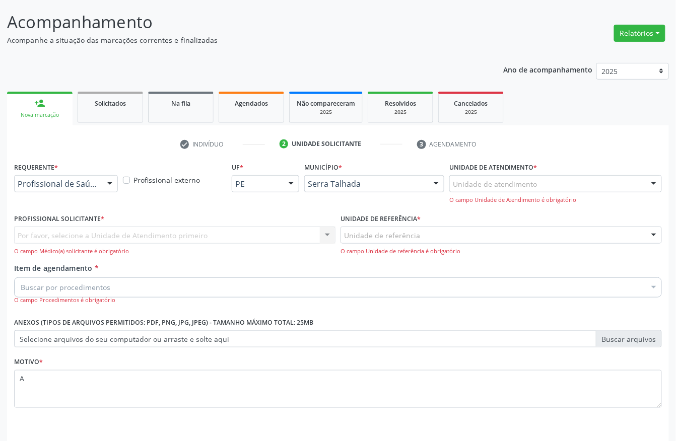
click at [53, 192] on div "Requerente * Profissional de Saúde Profissional de Saúde Paciente Nenhum result…" at bounding box center [66, 185] width 109 height 51
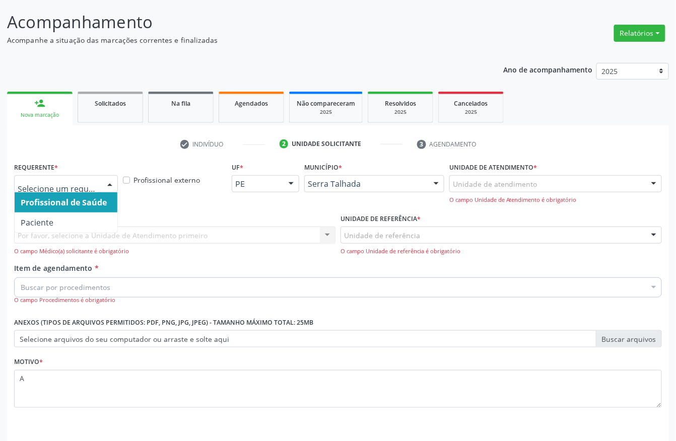
click at [53, 190] on div at bounding box center [66, 183] width 104 height 17
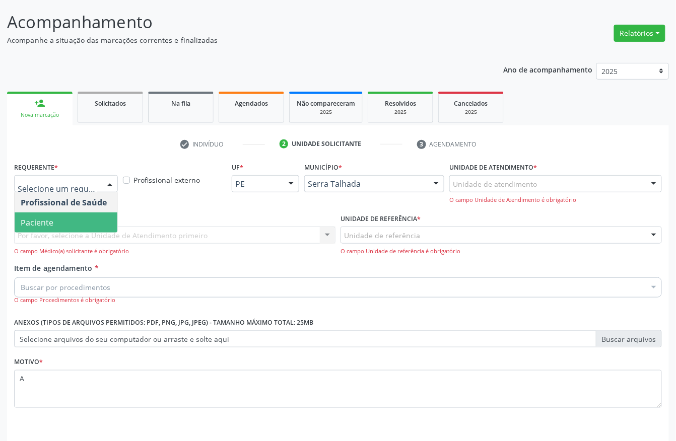
click at [49, 221] on span "Paciente" at bounding box center [37, 222] width 33 height 11
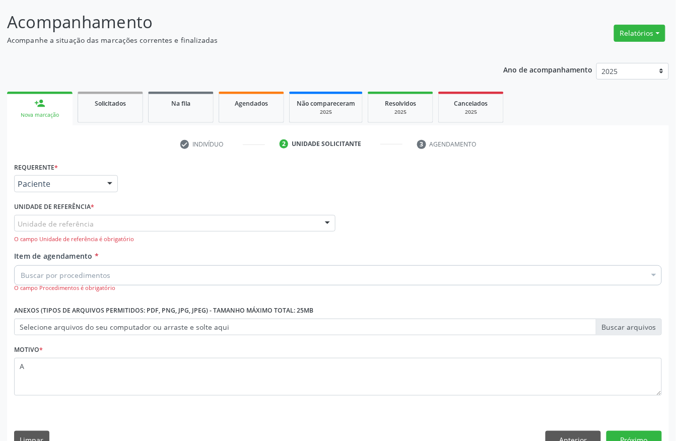
click at [49, 214] on label "Unidade de referência *" at bounding box center [54, 207] width 80 height 16
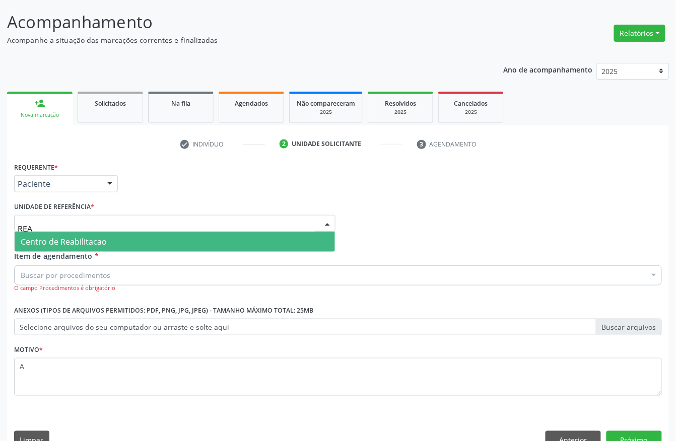
type input "REAB"
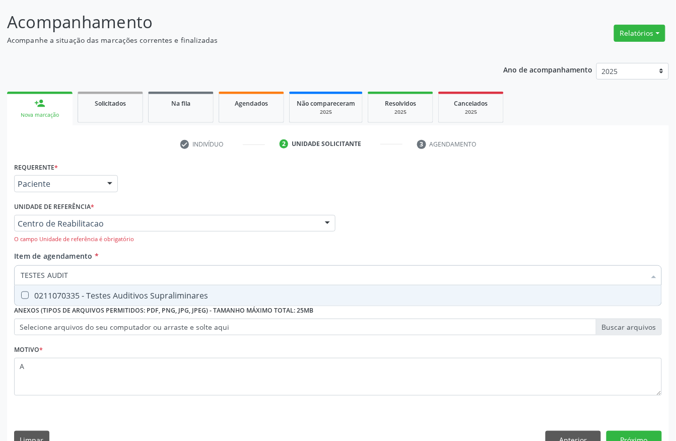
type input "TESTES AUDITI"
click at [69, 296] on div "0211070335 - Testes Auditivos Supraliminares" at bounding box center [338, 296] width 635 height 8
checkbox Supraliminares "true"
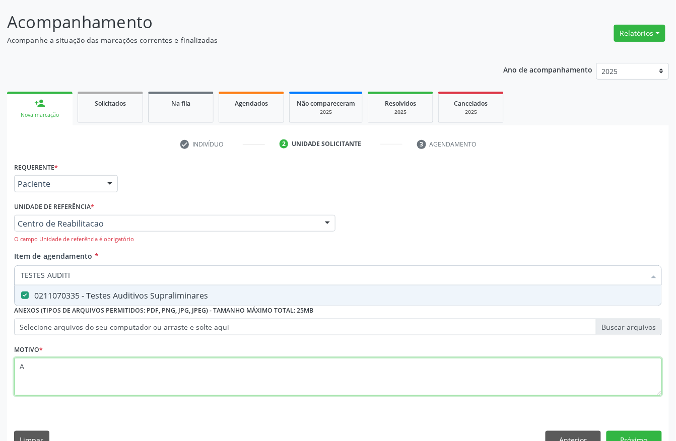
click at [51, 373] on div "Requerente * Paciente Profissional de Saúde Paciente Nenhum resultado encontrad…" at bounding box center [338, 285] width 648 height 250
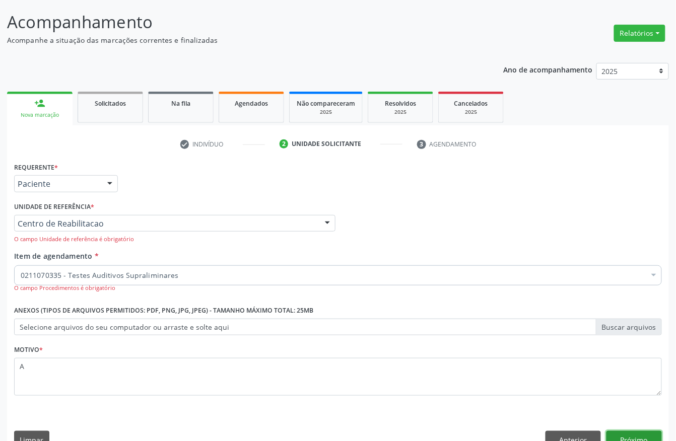
click at [628, 436] on button "Próximo" at bounding box center [633, 439] width 55 height 17
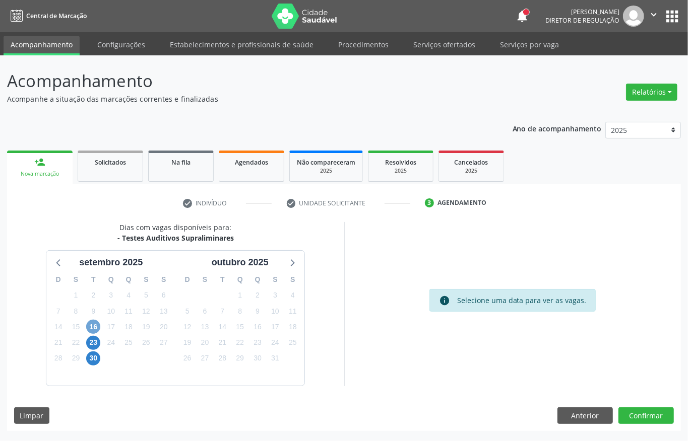
click at [92, 323] on span "16" at bounding box center [93, 327] width 14 height 14
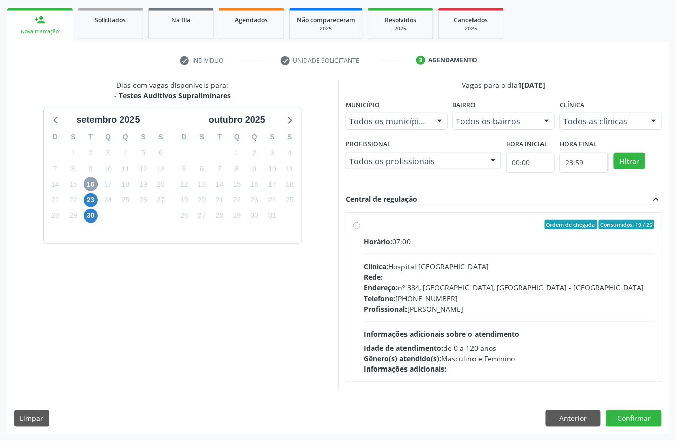
scroll to position [144, 0]
click at [460, 250] on div "Horário: 07:00 Clínica: Hospital Sao Francisco Rede: -- Endereço: nº 384, Varze…" at bounding box center [509, 305] width 291 height 139
click at [360, 229] on input "Ordem de chegada Consumidos: 19 / 25 Horário: 07:00 Clínica: Hospital Sao Franc…" at bounding box center [356, 224] width 7 height 9
radio input "true"
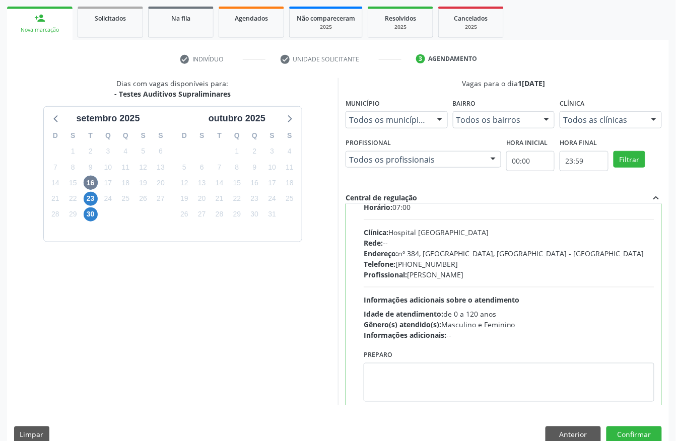
scroll to position [51, 0]
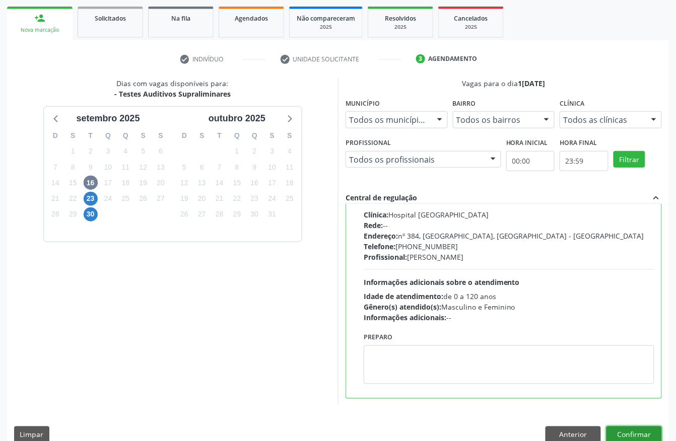
click at [651, 428] on button "Confirmar" at bounding box center [633, 435] width 55 height 17
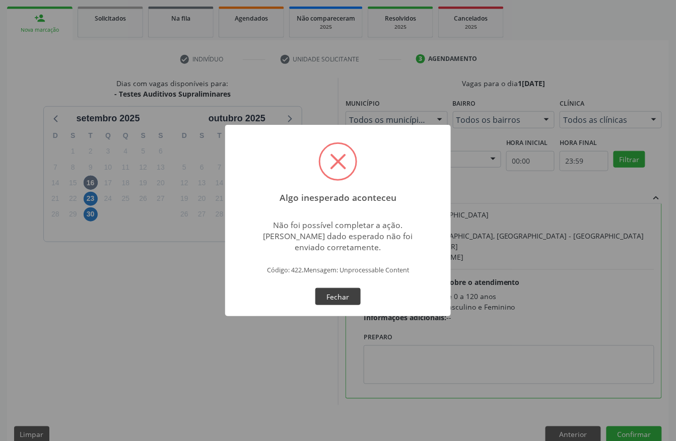
click at [339, 295] on button "Fechar" at bounding box center [337, 296] width 45 height 17
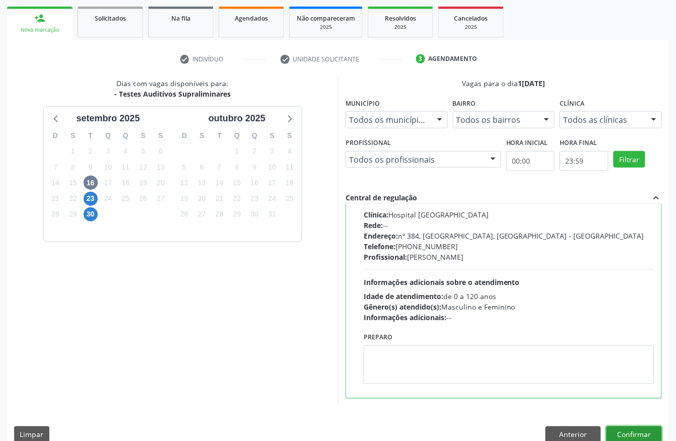
click at [643, 430] on button "Confirmar" at bounding box center [633, 435] width 55 height 17
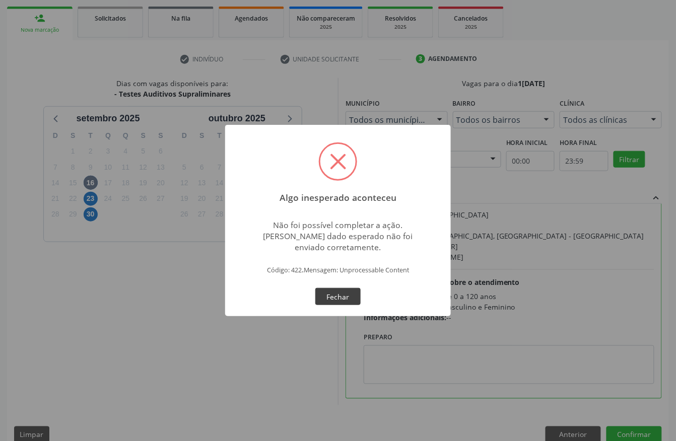
click at [333, 291] on button "Fechar" at bounding box center [337, 296] width 45 height 17
